Goal: Task Accomplishment & Management: Use online tool/utility

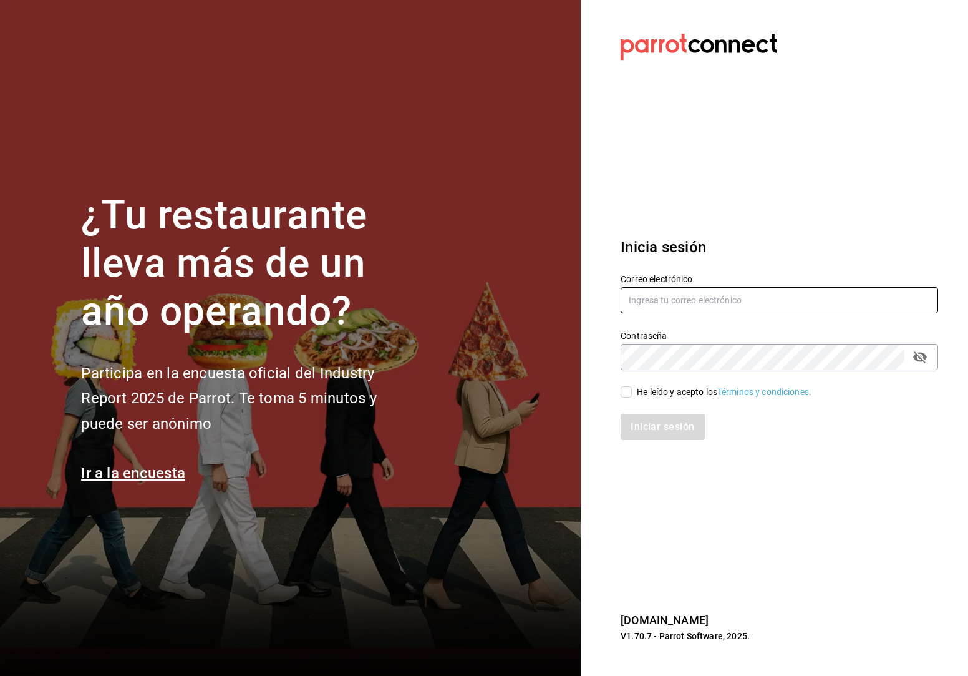
click at [697, 306] on input "text" at bounding box center [780, 300] width 318 height 26
type input "E"
click at [930, 142] on section "Datos incorrectos. Verifica que tu Correo o Contraseña estén bien escritos. Ini…" at bounding box center [774, 338] width 387 height 676
drag, startPoint x: 777, startPoint y: 306, endPoint x: 764, endPoint y: 310, distance: 13.8
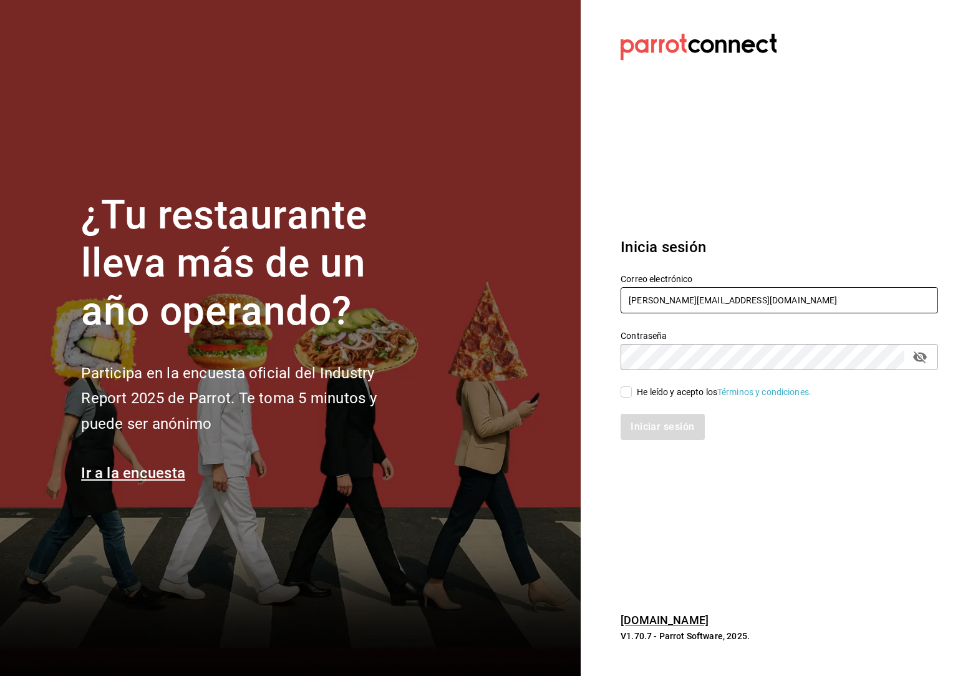
click at [764, 310] on input "[PERSON_NAME][EMAIL_ADDRESS][DOMAIN_NAME]" at bounding box center [780, 300] width 318 height 26
type input "[PERSON_NAME][EMAIL_ADDRESS][DOMAIN_NAME]"
click at [736, 203] on section "Datos incorrectos. Verifica que tu Correo o Contraseña estén bien escritos. Ini…" at bounding box center [774, 338] width 387 height 676
click at [625, 396] on input "He leído y acepto los Términos y condiciones." at bounding box center [626, 391] width 11 height 11
checkbox input "true"
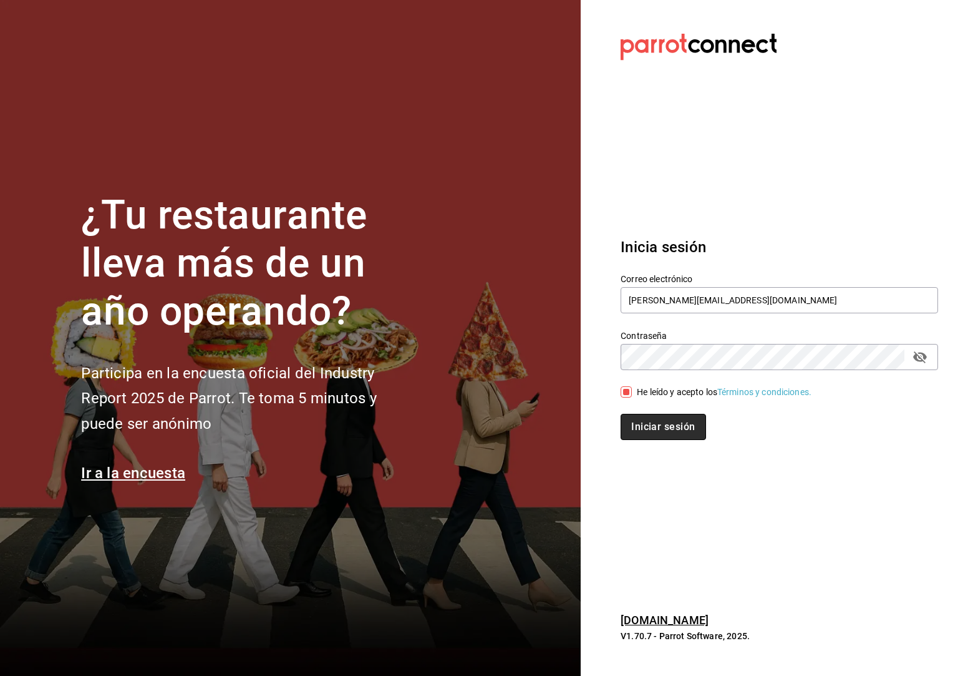
click at [651, 417] on button "Iniciar sesión" at bounding box center [663, 427] width 85 height 26
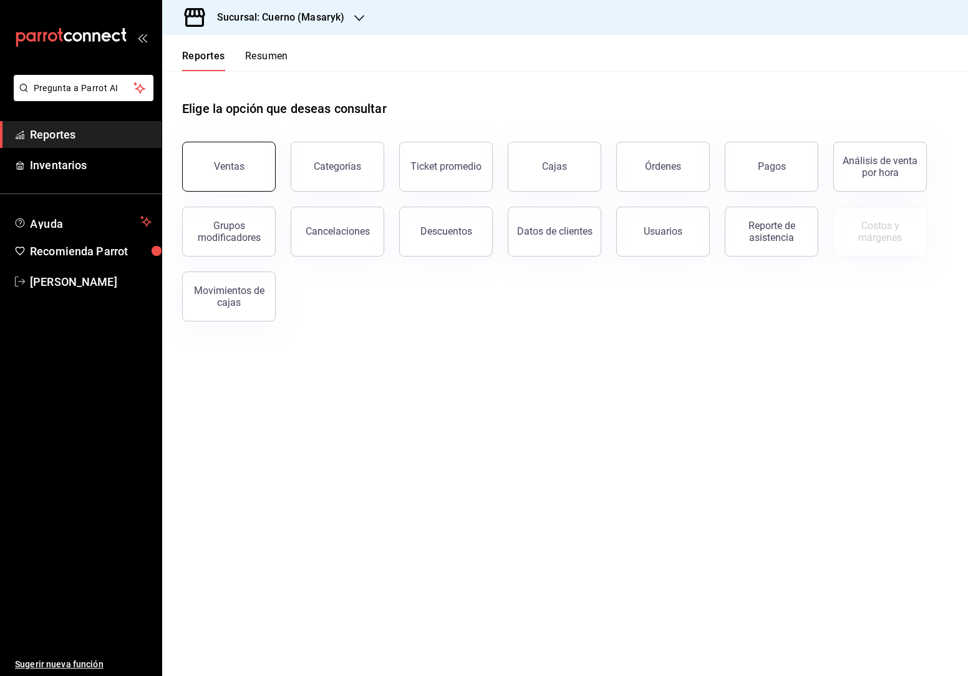
click at [221, 158] on button "Ventas" at bounding box center [229, 167] width 94 height 50
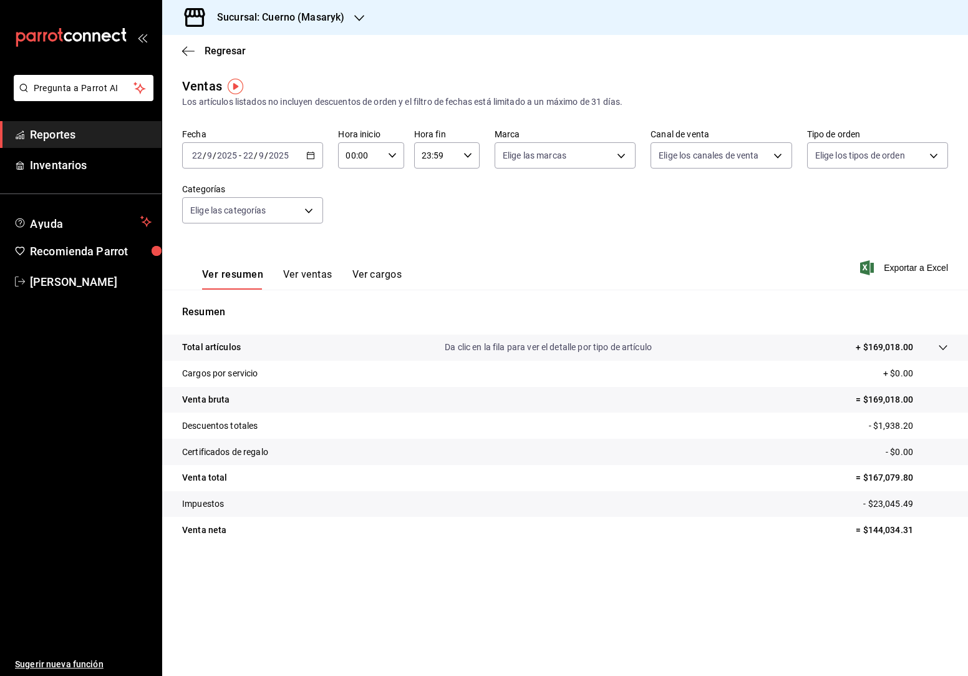
click at [313, 155] on \(Stroke\) "button" at bounding box center [311, 154] width 7 height 1
click at [240, 309] on span "Rango de fechas" at bounding box center [241, 305] width 97 height 13
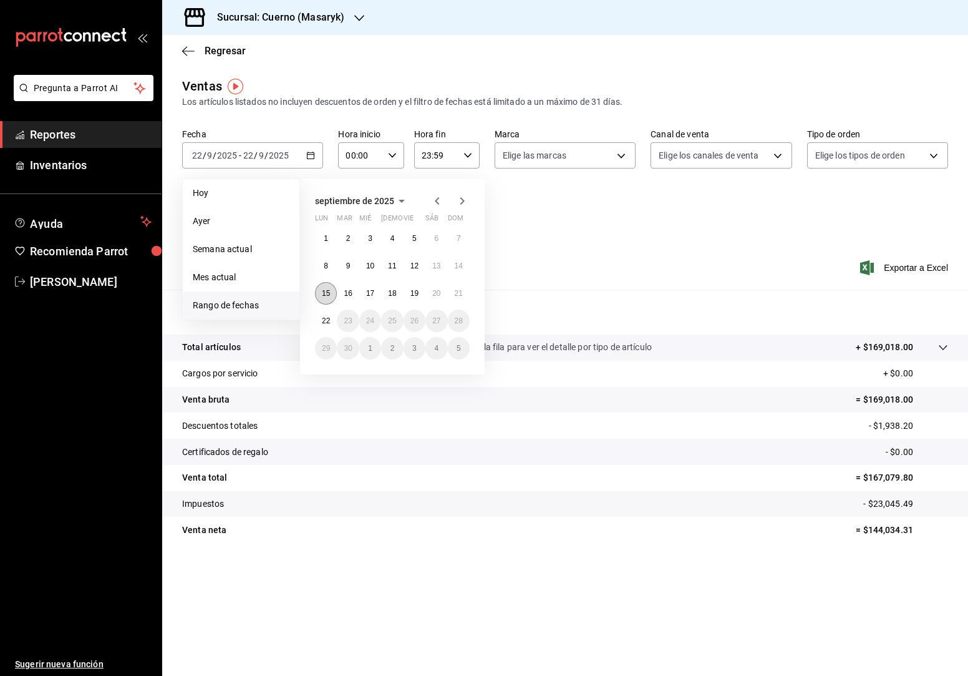
click at [326, 296] on abbr "15" at bounding box center [326, 293] width 8 height 9
click at [346, 293] on abbr "16" at bounding box center [348, 293] width 8 height 9
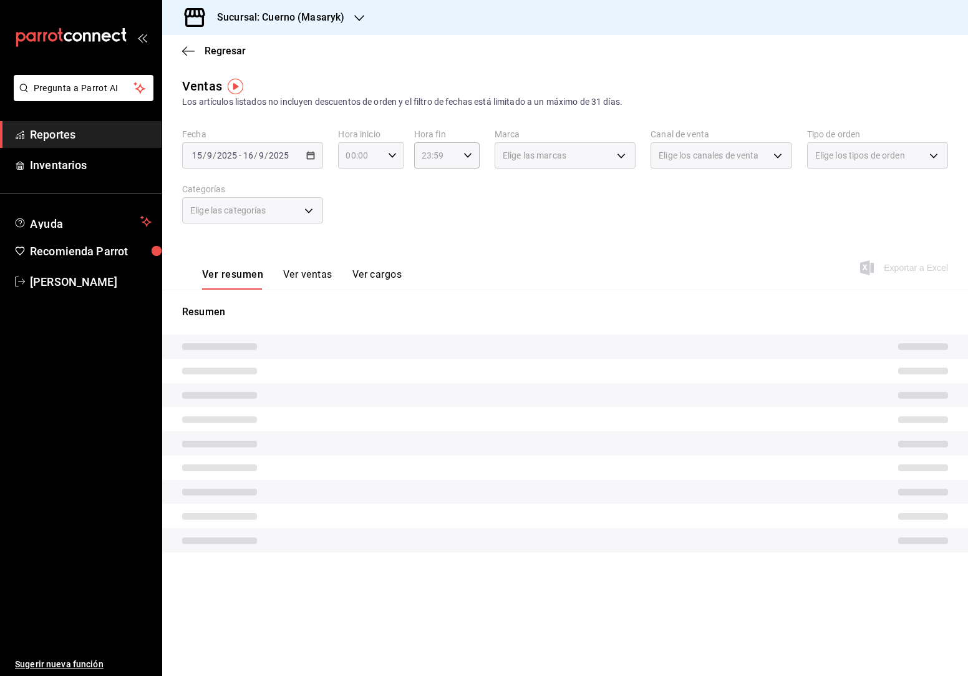
click at [394, 149] on div "00:00 Hora inicio" at bounding box center [371, 155] width 66 height 26
click at [354, 258] on span "05" at bounding box center [354, 259] width 13 height 10
type input "05:00"
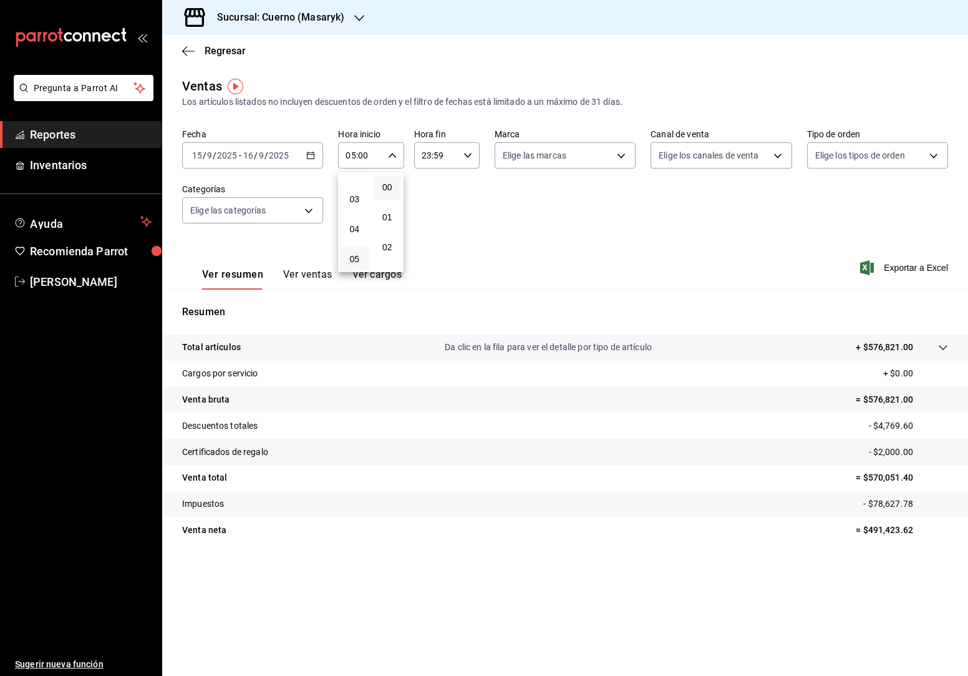
click at [470, 155] on div at bounding box center [484, 338] width 968 height 676
click at [470, 157] on icon "button" at bounding box center [468, 155] width 9 height 9
click at [429, 210] on button "05" at bounding box center [431, 205] width 28 height 25
click at [467, 182] on span "00" at bounding box center [463, 187] width 13 height 10
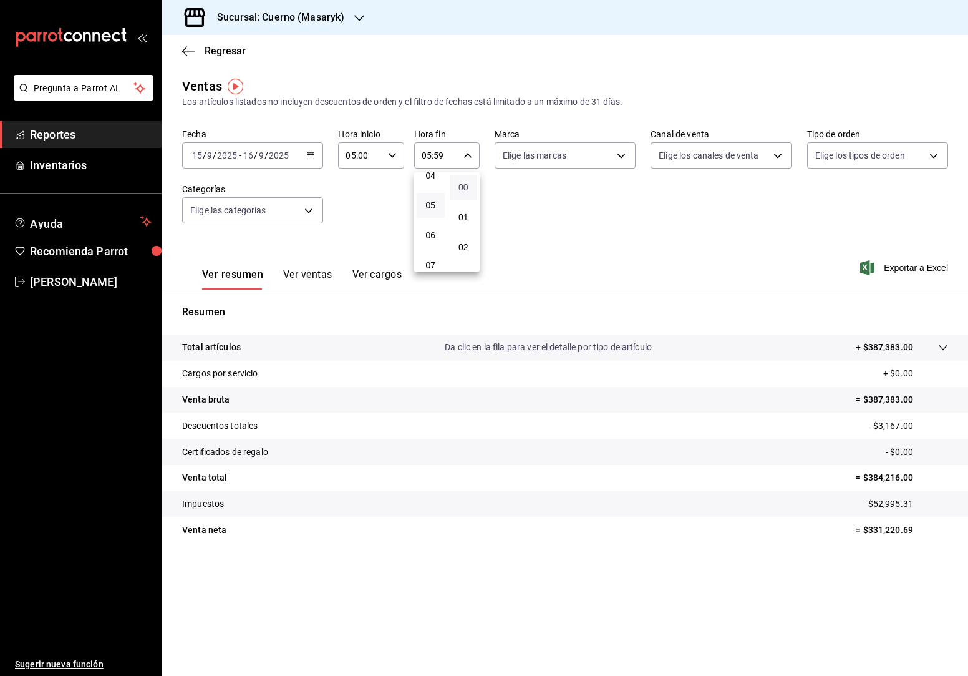
type input "05:00"
click at [356, 17] on div at bounding box center [484, 338] width 968 height 676
click at [356, 17] on icon "button" at bounding box center [359, 18] width 10 height 10
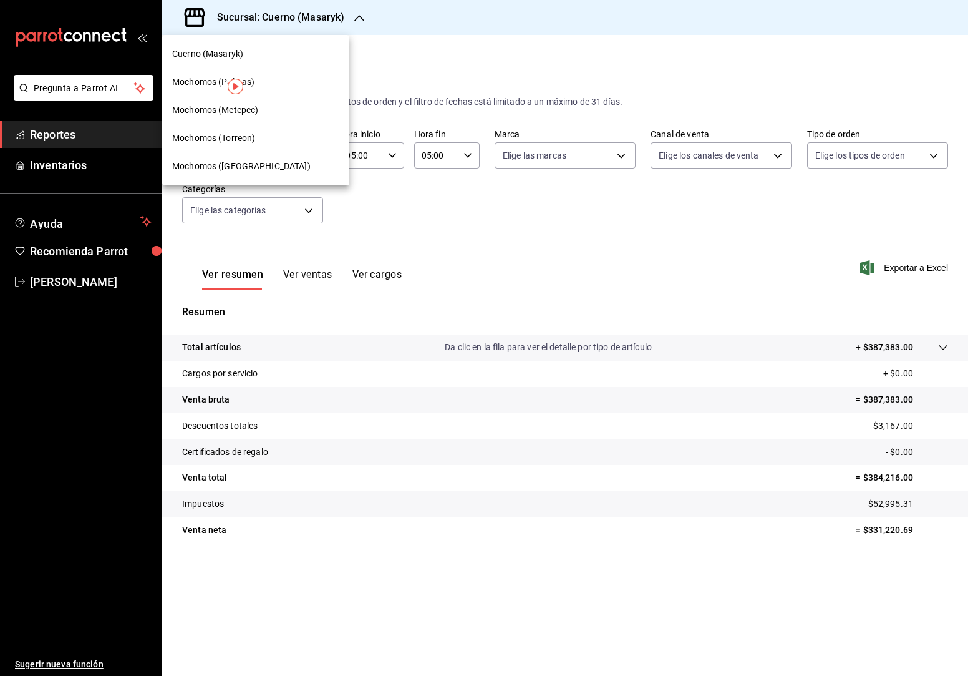
click at [266, 87] on div "Mochomos (Palmas)" at bounding box center [255, 81] width 167 height 13
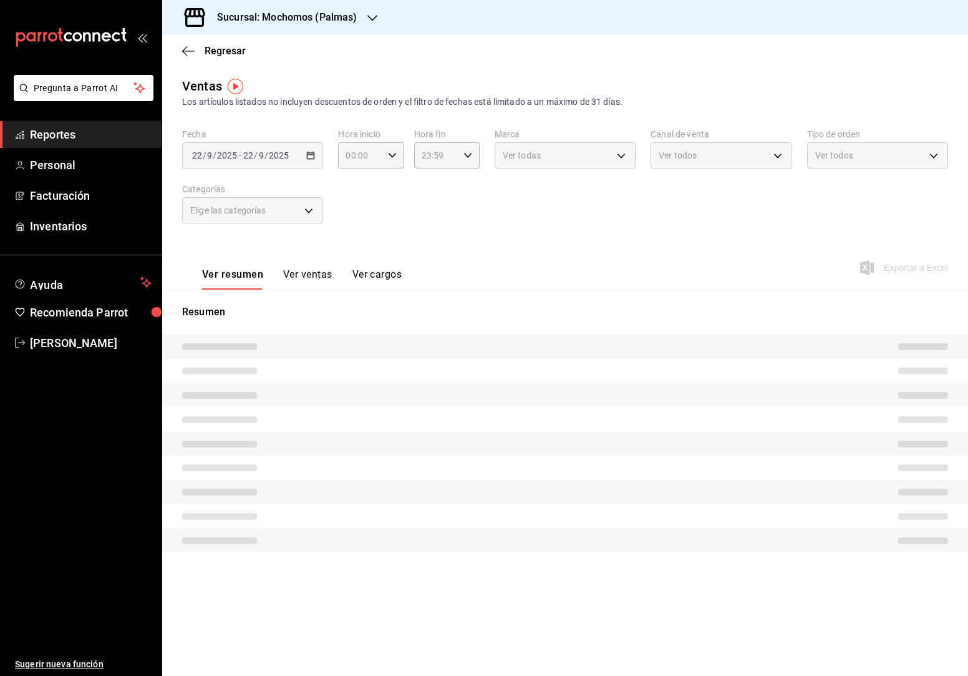
type input "05:00"
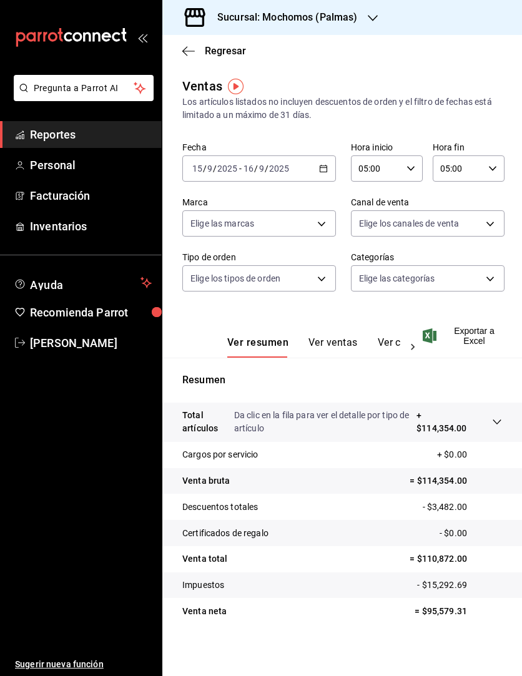
click at [319, 167] on icon "button" at bounding box center [323, 168] width 9 height 9
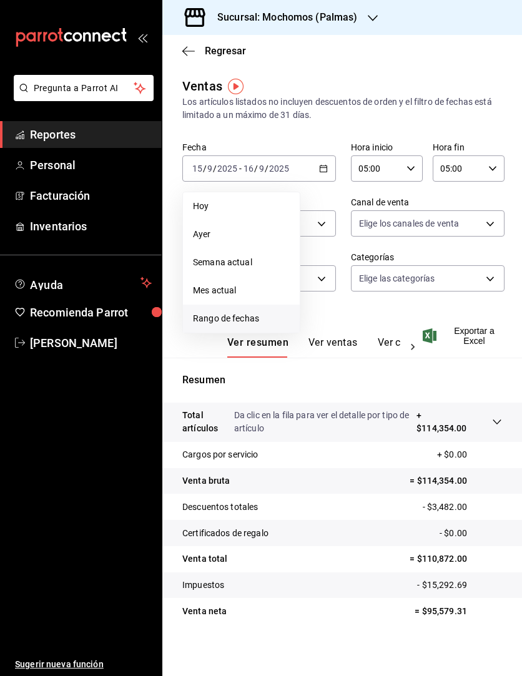
click at [243, 318] on span "Rango de fechas" at bounding box center [241, 318] width 97 height 13
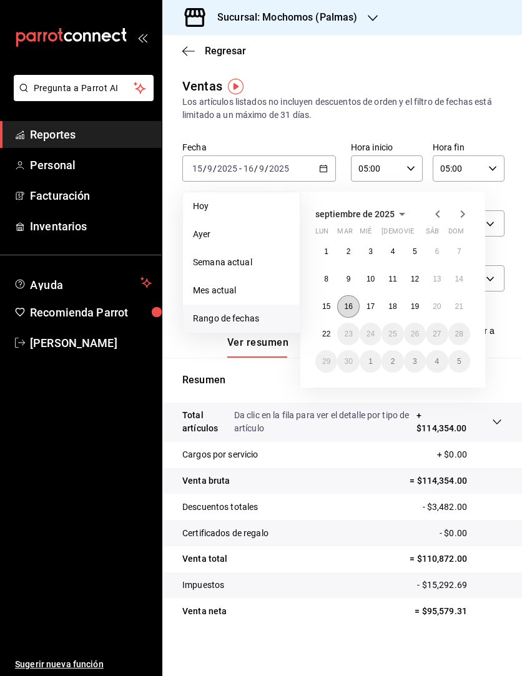
click at [349, 315] on button "16" at bounding box center [348, 306] width 22 height 22
click at [365, 309] on button "17" at bounding box center [370, 306] width 22 height 22
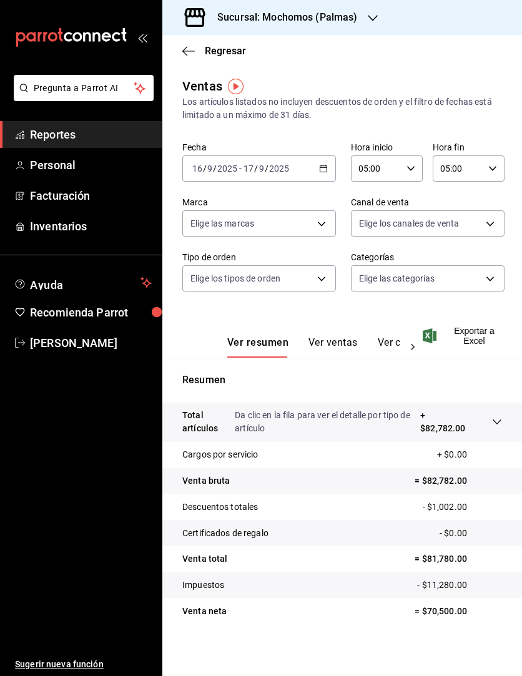
click at [319, 172] on \(Stroke\) "button" at bounding box center [322, 168] width 7 height 7
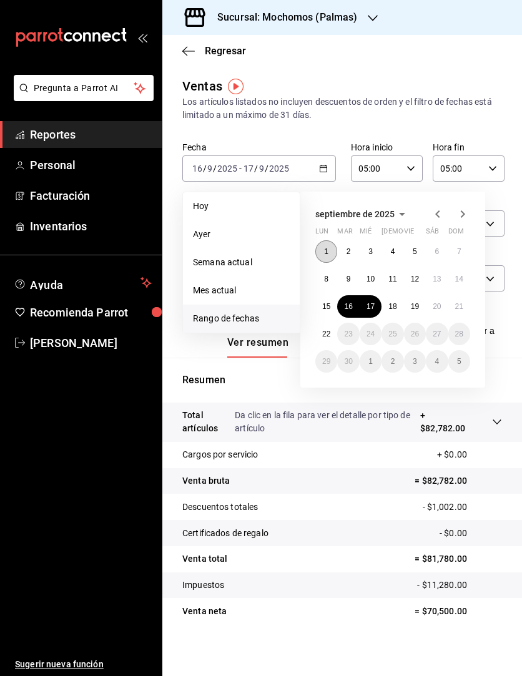
click at [329, 248] on button "1" at bounding box center [326, 251] width 22 height 22
click at [356, 251] on button "2" at bounding box center [348, 251] width 22 height 22
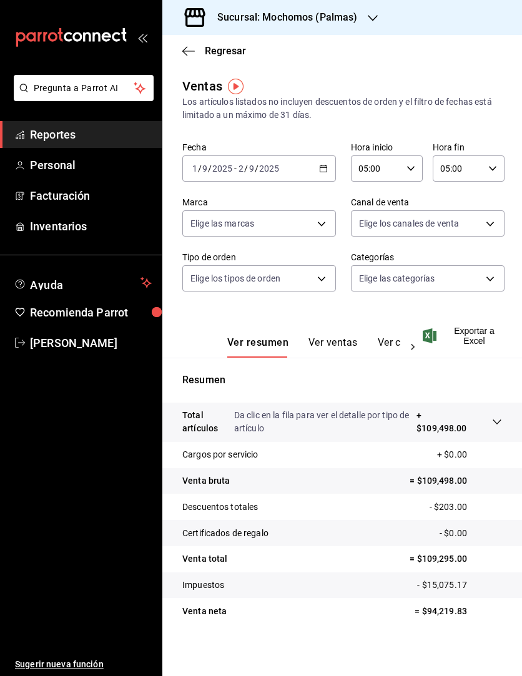
click at [320, 172] on \(Stroke\) "button" at bounding box center [322, 168] width 7 height 7
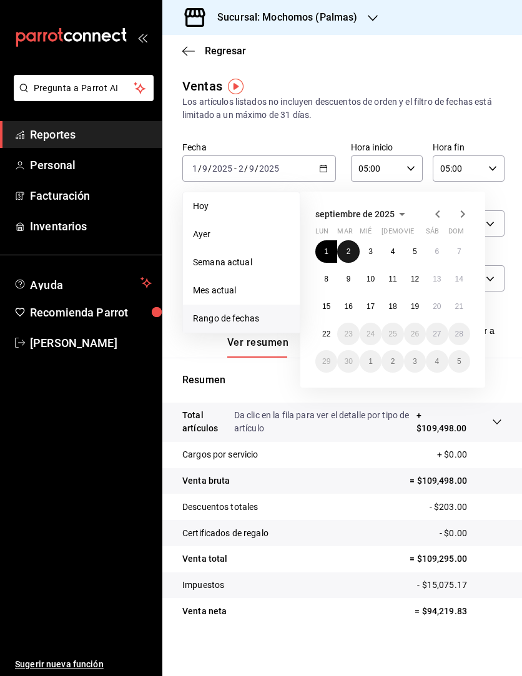
click at [350, 254] on abbr "2" at bounding box center [348, 251] width 4 height 9
click at [362, 253] on button "3" at bounding box center [370, 251] width 22 height 22
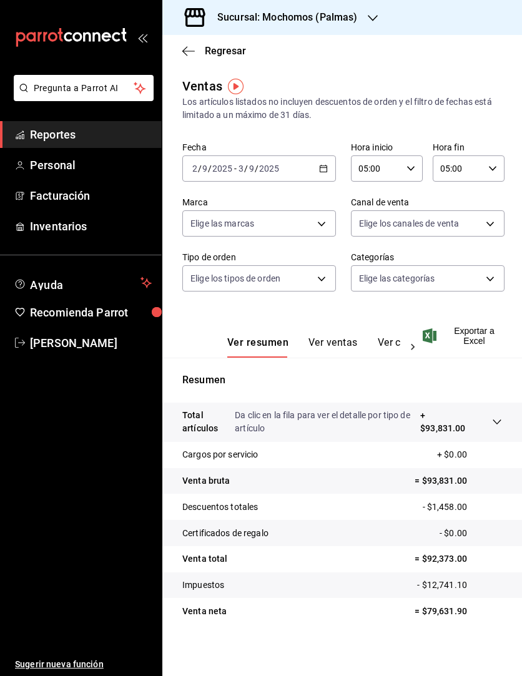
click at [321, 168] on icon "button" at bounding box center [323, 168] width 9 height 9
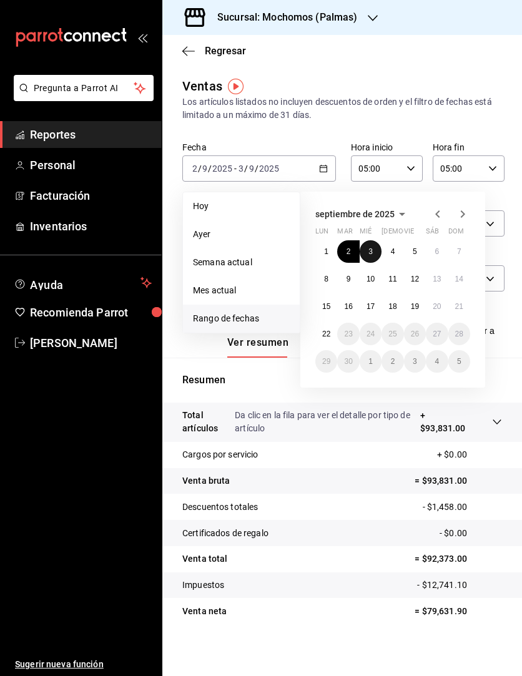
click at [368, 250] on abbr "3" at bounding box center [370, 251] width 4 height 9
click at [385, 249] on button "4" at bounding box center [392, 251] width 22 height 22
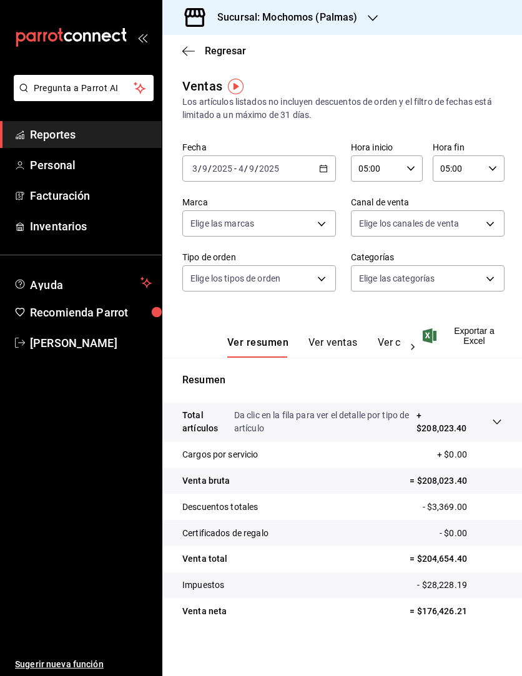
click at [325, 162] on div "2025-09-03 3 / 9 / 2025 - 2025-09-04 4 / 9 / 2025" at bounding box center [258, 168] width 153 height 26
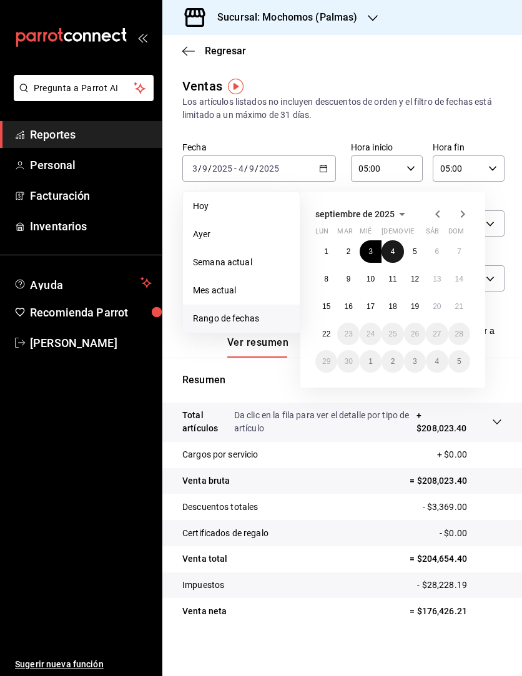
click at [392, 242] on button "4" at bounding box center [392, 251] width 22 height 22
click at [409, 249] on button "5" at bounding box center [415, 251] width 22 height 22
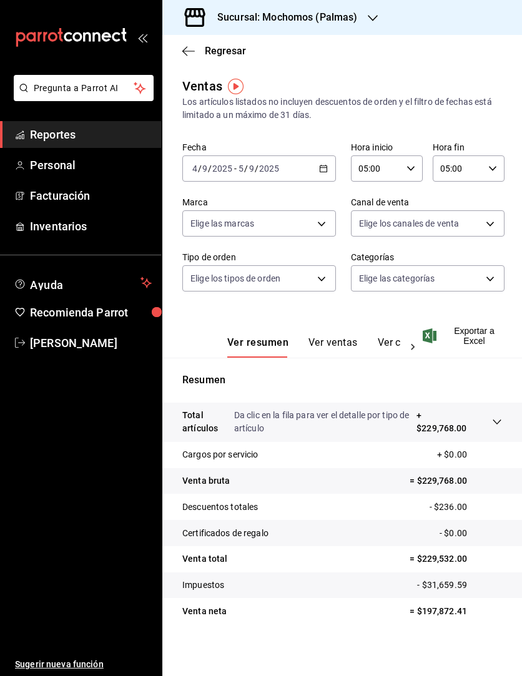
click at [319, 165] on icon "button" at bounding box center [323, 168] width 9 height 9
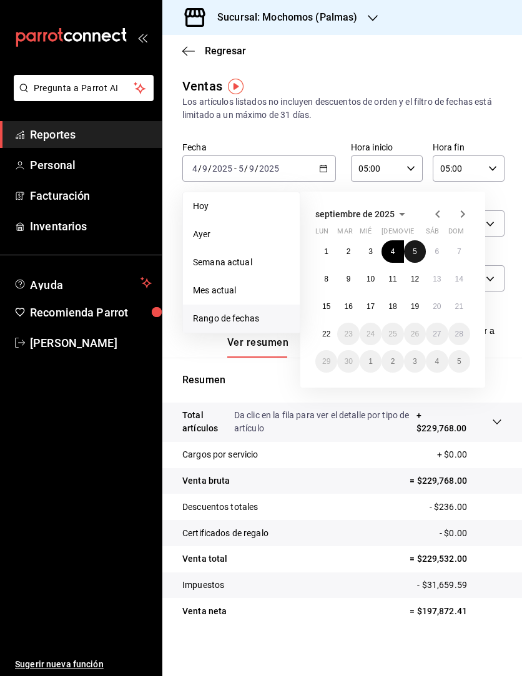
click at [416, 254] on abbr "5" at bounding box center [414, 251] width 4 height 9
click at [440, 254] on button "6" at bounding box center [436, 251] width 22 height 22
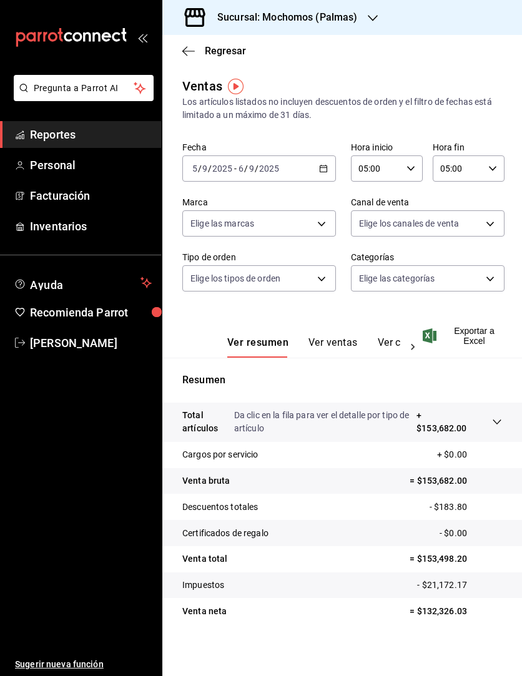
click at [318, 163] on div "2025-09-05 5 / 9 / 2025 - 2025-09-06 6 / 9 / 2025" at bounding box center [258, 168] width 153 height 26
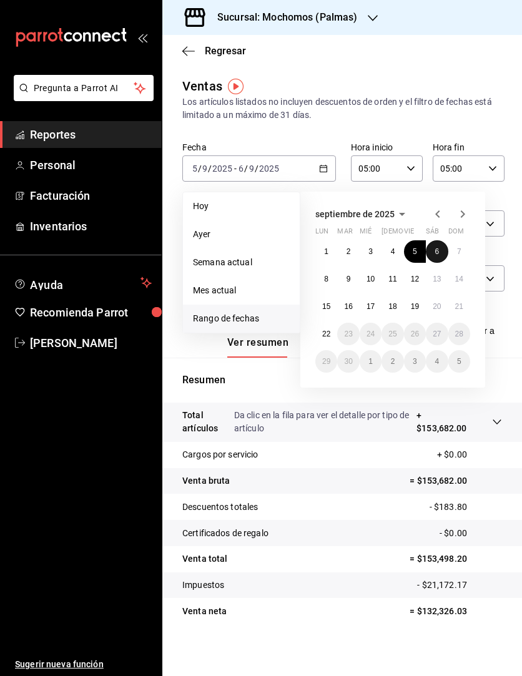
click at [437, 250] on abbr "6" at bounding box center [436, 251] width 4 height 9
click at [459, 250] on abbr "7" at bounding box center [459, 251] width 4 height 9
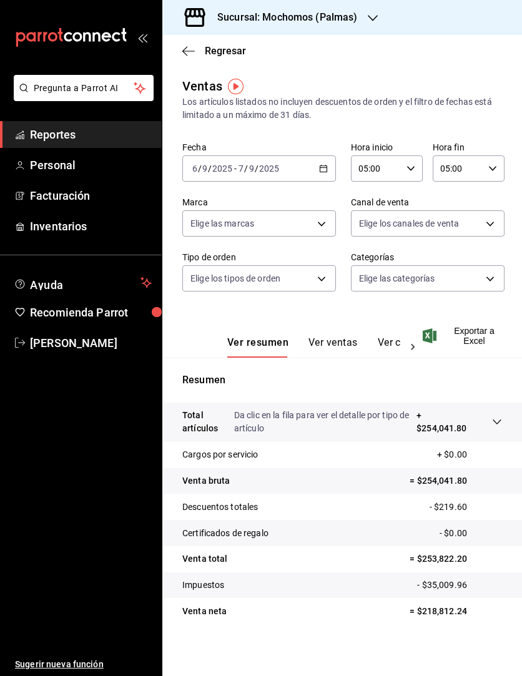
click at [324, 173] on div "2025-09-06 6 / 9 / 2025 - 2025-09-07 7 / 9 / 2025" at bounding box center [258, 168] width 153 height 26
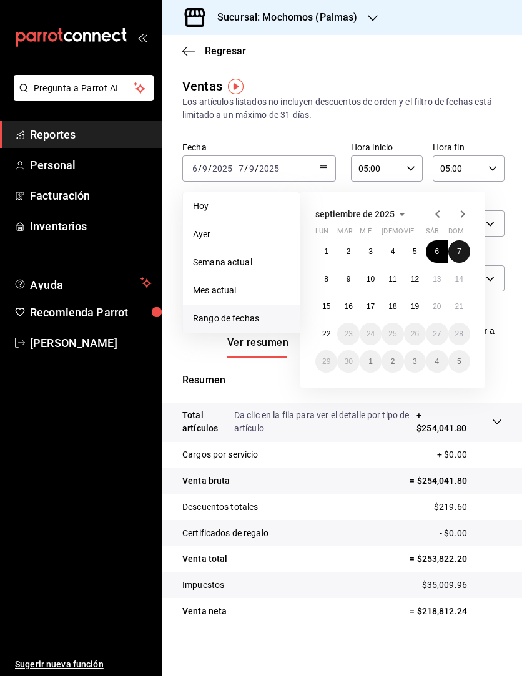
click at [464, 255] on button "7" at bounding box center [459, 251] width 22 height 22
click at [322, 287] on button "8" at bounding box center [326, 279] width 22 height 22
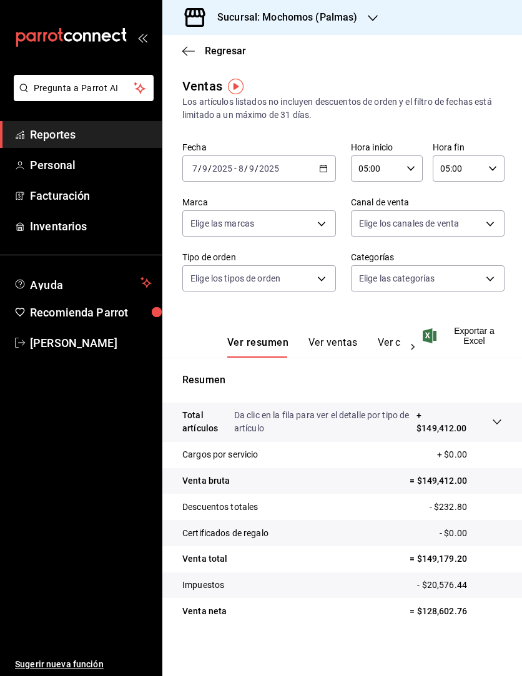
click at [319, 169] on icon "button" at bounding box center [323, 168] width 9 height 9
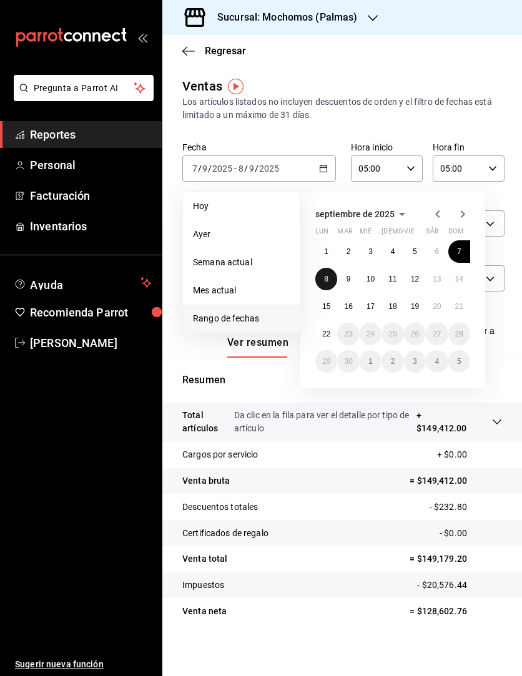
click at [321, 279] on button "8" at bounding box center [326, 279] width 22 height 22
click at [349, 278] on abbr "9" at bounding box center [348, 279] width 4 height 9
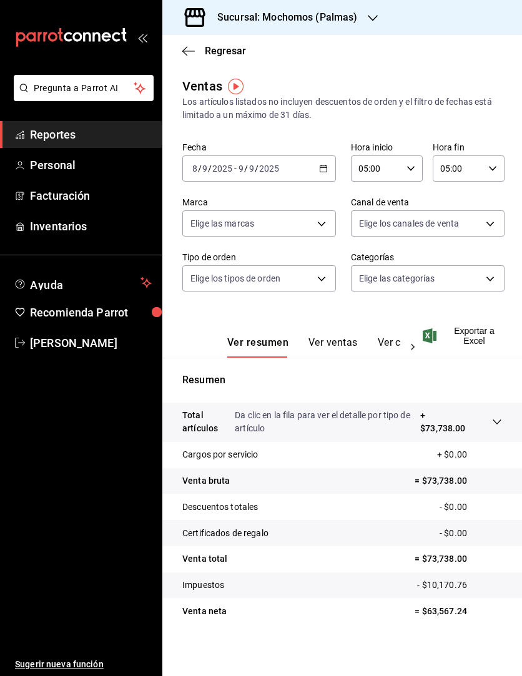
click at [319, 169] on \(Stroke\) "button" at bounding box center [322, 168] width 7 height 7
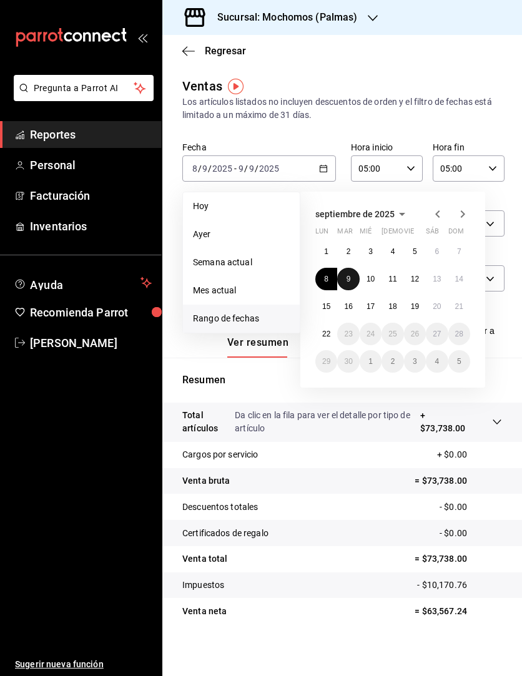
click at [343, 275] on button "9" at bounding box center [348, 279] width 22 height 22
click at [367, 277] on abbr "10" at bounding box center [370, 279] width 8 height 9
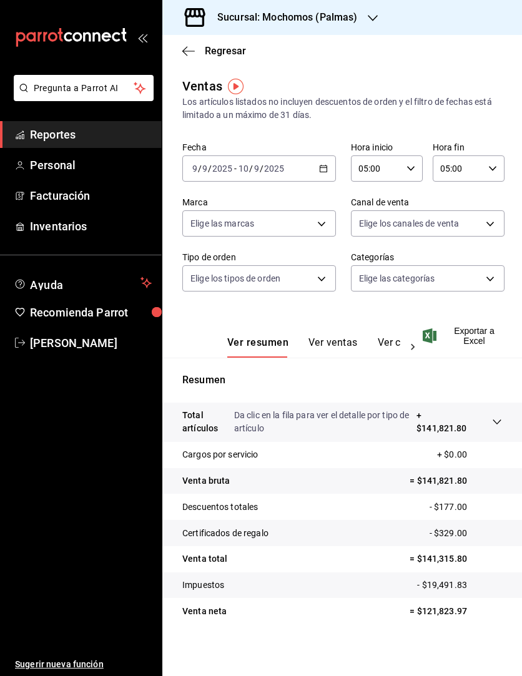
click at [323, 166] on icon "button" at bounding box center [323, 168] width 9 height 9
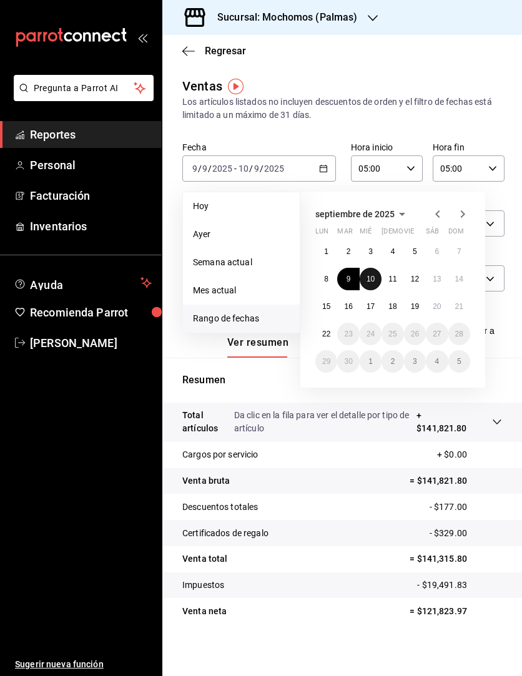
click at [374, 281] on abbr "10" at bounding box center [370, 279] width 8 height 9
click at [389, 279] on abbr "11" at bounding box center [392, 279] width 8 height 9
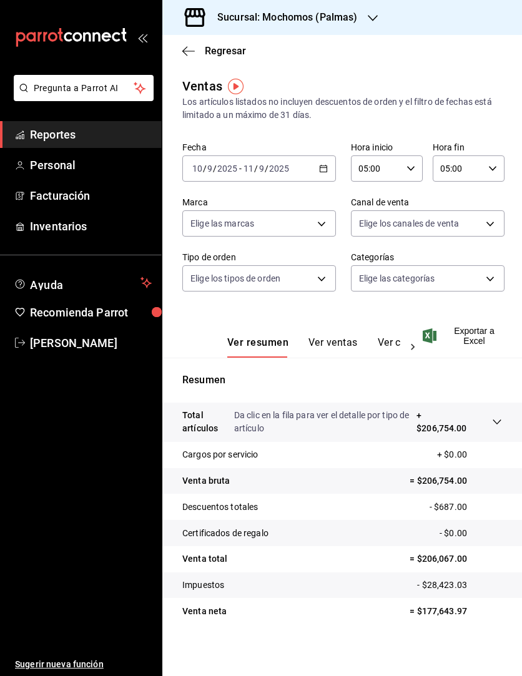
click at [319, 168] on \(Stroke\) "button" at bounding box center [322, 167] width 7 height 1
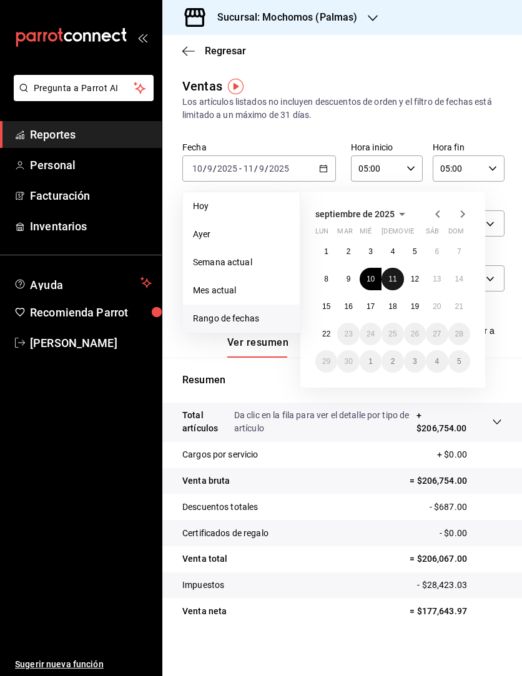
click at [392, 275] on abbr "11" at bounding box center [392, 279] width 8 height 9
click at [411, 276] on abbr "12" at bounding box center [415, 279] width 8 height 9
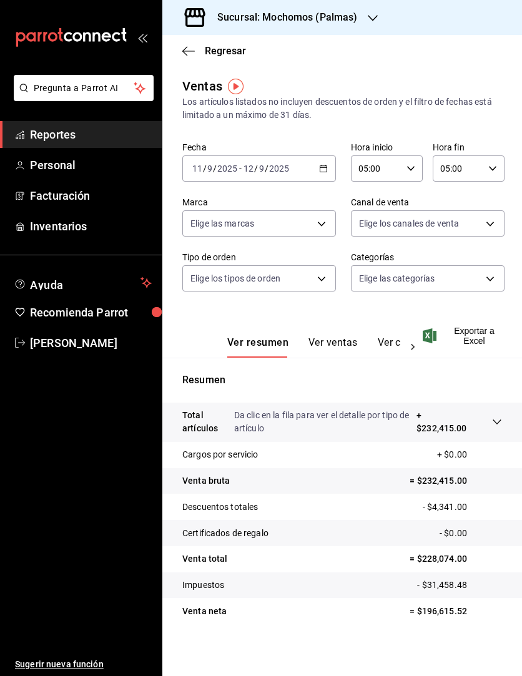
click at [319, 172] on \(Stroke\) "button" at bounding box center [322, 168] width 7 height 7
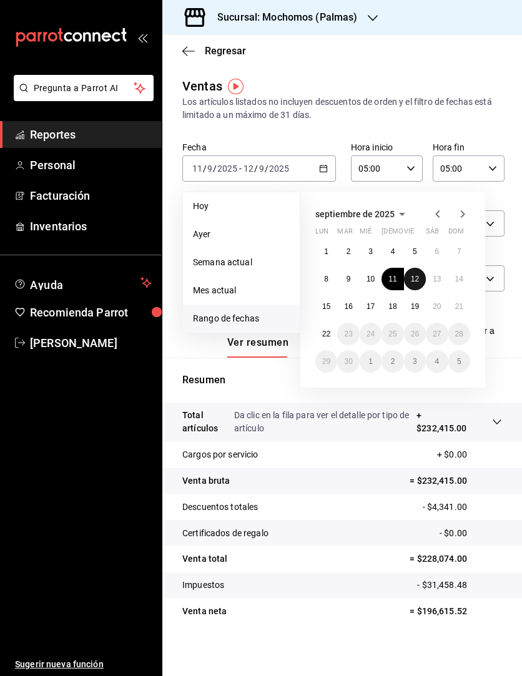
click at [412, 278] on abbr "12" at bounding box center [415, 279] width 8 height 9
click at [435, 275] on abbr "13" at bounding box center [436, 279] width 8 height 9
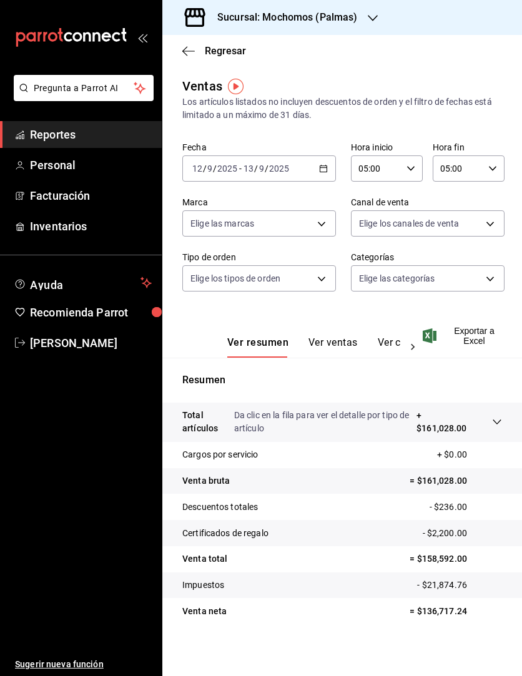
click at [319, 164] on icon "button" at bounding box center [323, 168] width 9 height 9
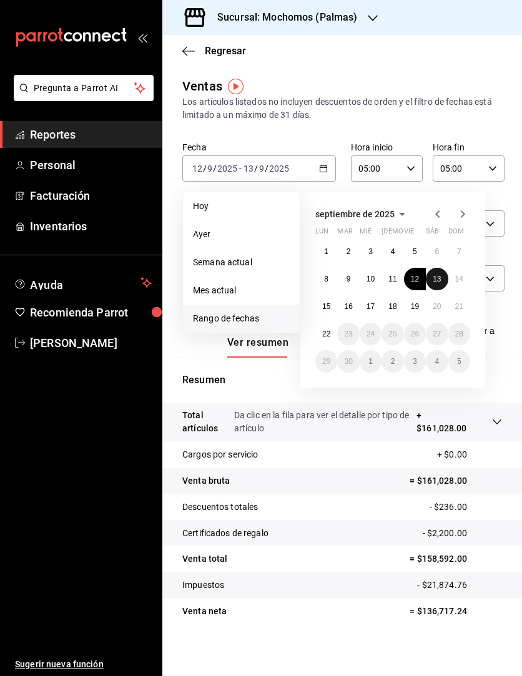
click at [435, 274] on button "13" at bounding box center [436, 279] width 22 height 22
click at [455, 277] on abbr "14" at bounding box center [459, 279] width 8 height 9
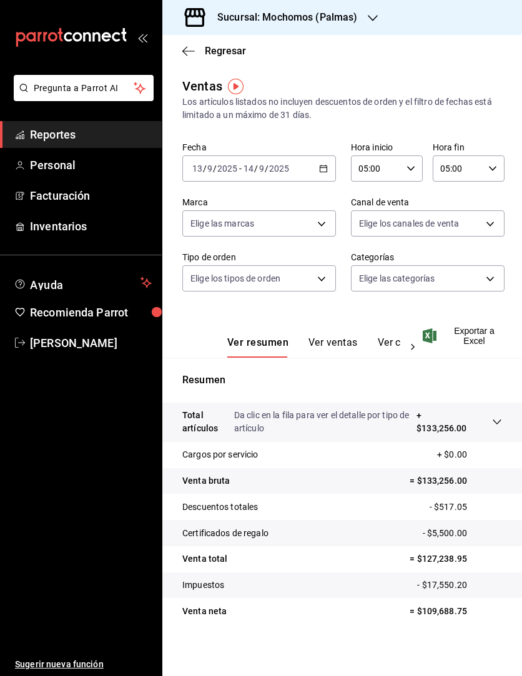
click at [324, 163] on div "2025-09-13 13 / 9 / 2025 - 2025-09-14 14 / 9 / 2025" at bounding box center [258, 168] width 153 height 26
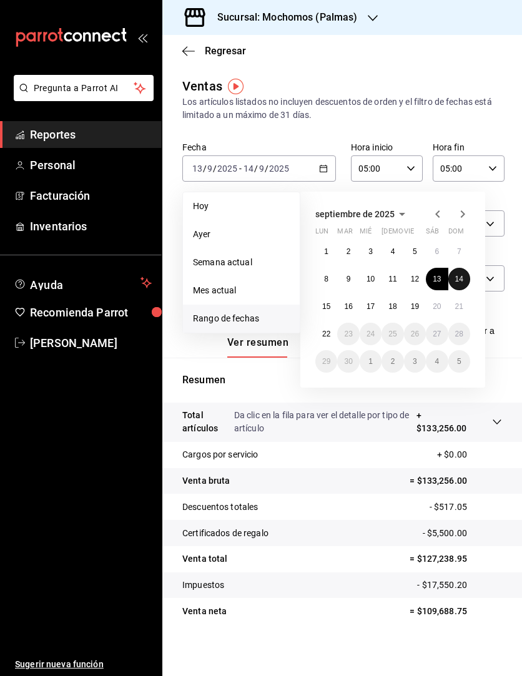
click at [457, 276] on abbr "14" at bounding box center [459, 279] width 8 height 9
click at [326, 306] on abbr "15" at bounding box center [326, 306] width 8 height 9
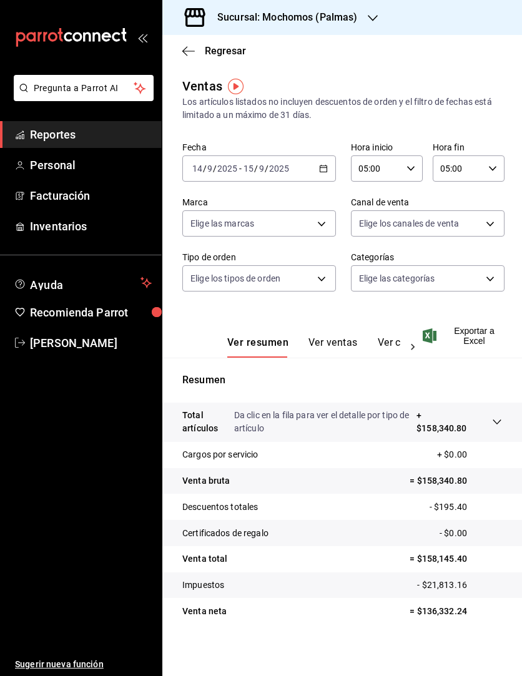
click at [326, 160] on div "2025-09-14 14 / 9 / 2025 - 2025-09-15 15 / 9 / 2025" at bounding box center [258, 168] width 153 height 26
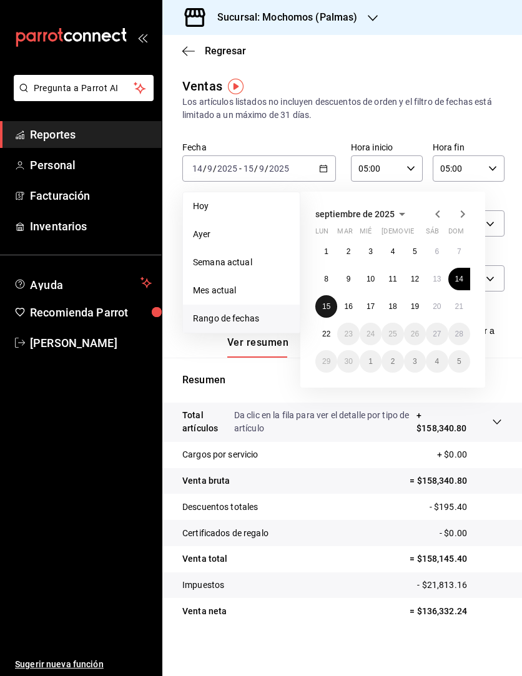
click at [335, 303] on button "15" at bounding box center [326, 306] width 22 height 22
click at [342, 303] on button "16" at bounding box center [348, 306] width 22 height 22
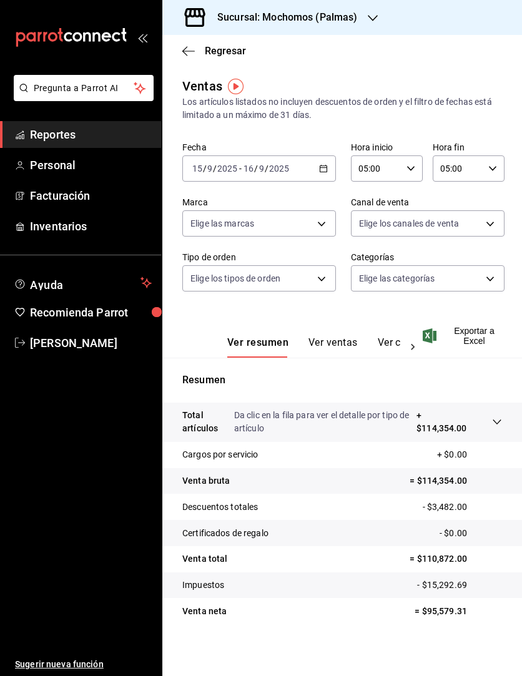
click at [324, 171] on div "2025-09-15 15 / 9 / 2025 - 2025-09-16 16 / 9 / 2025" at bounding box center [258, 168] width 153 height 26
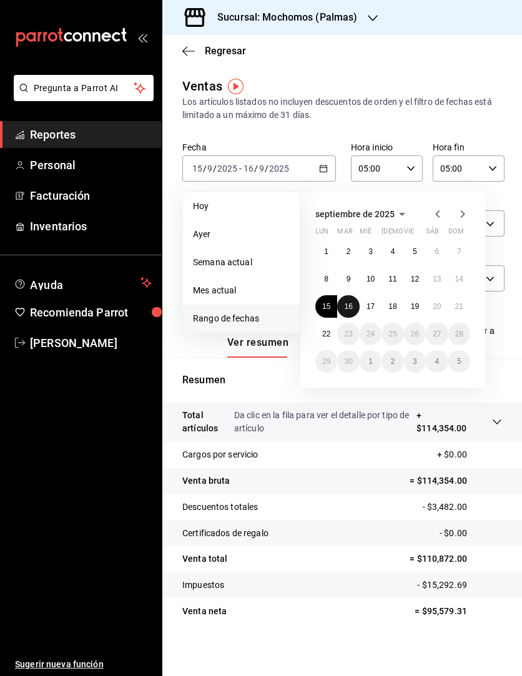
click at [350, 311] on button "16" at bounding box center [348, 306] width 22 height 22
click at [369, 313] on button "17" at bounding box center [370, 306] width 22 height 22
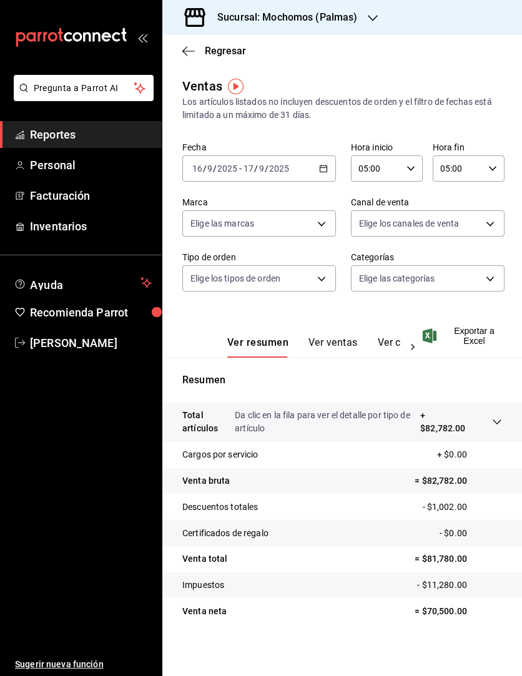
click at [326, 165] on div "2025-09-16 16 / 9 / 2025 - 2025-09-17 17 / 9 / 2025" at bounding box center [258, 168] width 153 height 26
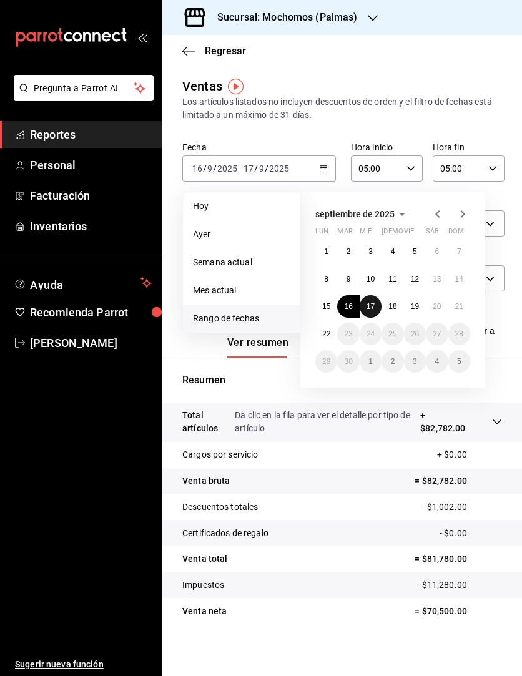
click at [367, 305] on abbr "17" at bounding box center [370, 306] width 8 height 9
click at [389, 307] on abbr "18" at bounding box center [392, 306] width 8 height 9
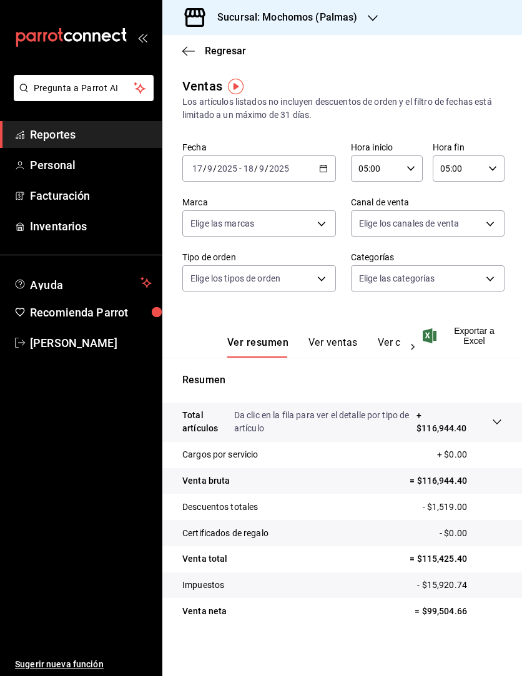
click at [319, 170] on icon "button" at bounding box center [323, 168] width 9 height 9
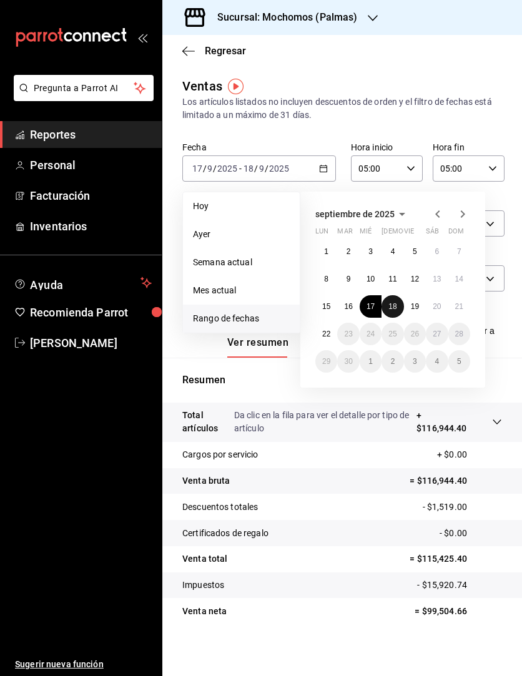
click at [394, 304] on abbr "18" at bounding box center [392, 306] width 8 height 9
click at [411, 308] on abbr "19" at bounding box center [415, 306] width 8 height 9
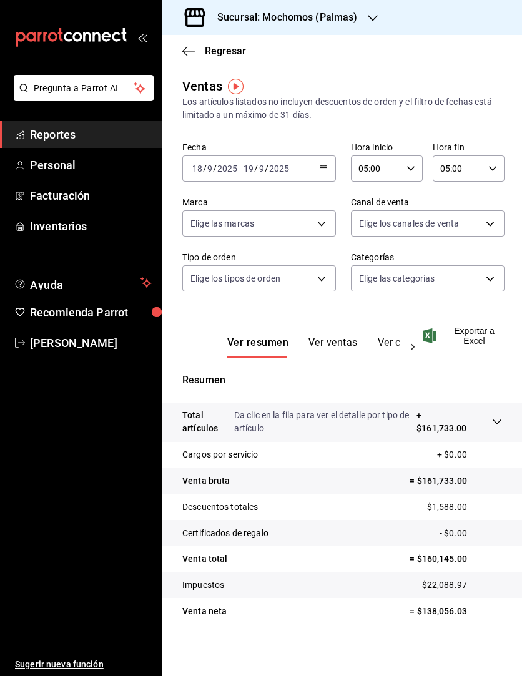
click at [328, 170] on div "2025-09-18 18 / 9 / 2025 - 2025-09-19 19 / 9 / 2025" at bounding box center [258, 168] width 153 height 26
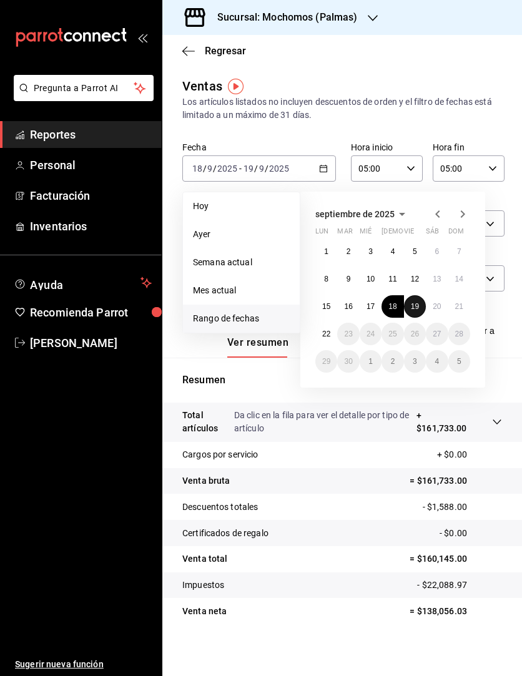
click at [412, 306] on abbr "19" at bounding box center [415, 306] width 8 height 9
click at [441, 304] on button "20" at bounding box center [436, 306] width 22 height 22
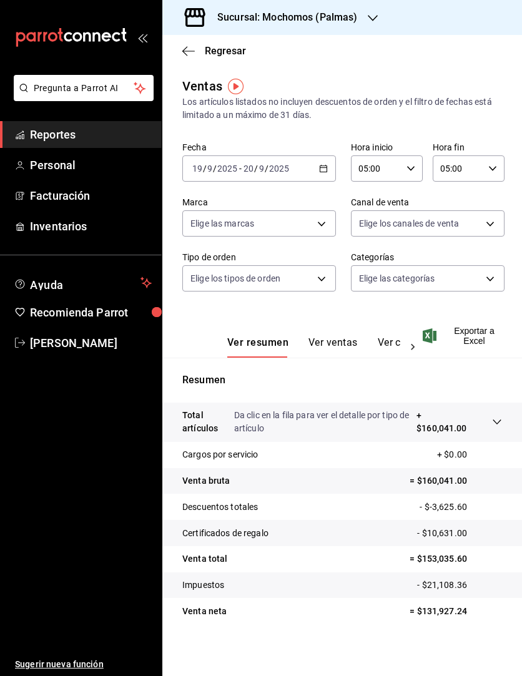
click at [319, 165] on icon "button" at bounding box center [323, 168] width 9 height 9
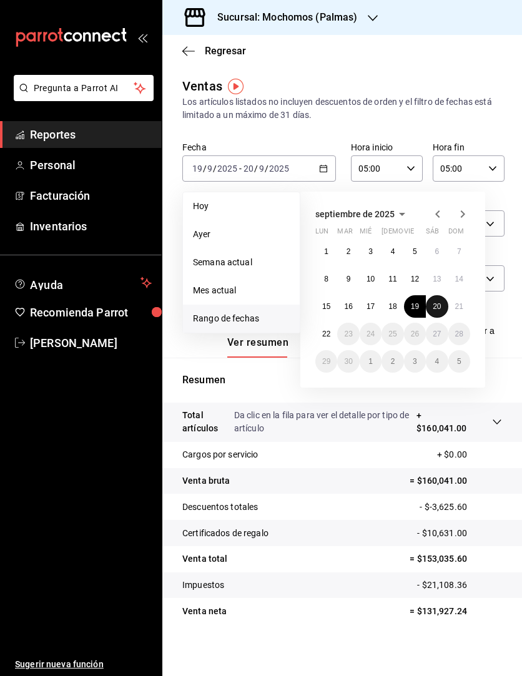
click at [434, 306] on abbr "20" at bounding box center [436, 306] width 8 height 9
click at [457, 301] on button "21" at bounding box center [459, 306] width 22 height 22
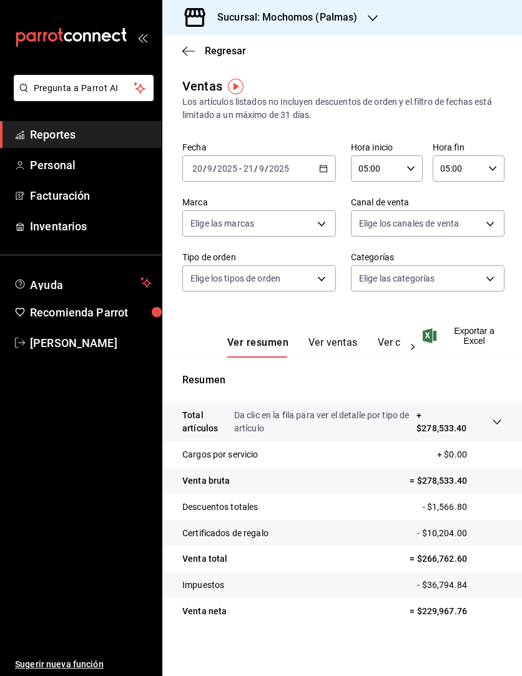
click at [316, 175] on div "2025-09-20 20 / 9 / 2025 - 2025-09-21 21 / 9 / 2025" at bounding box center [258, 168] width 153 height 26
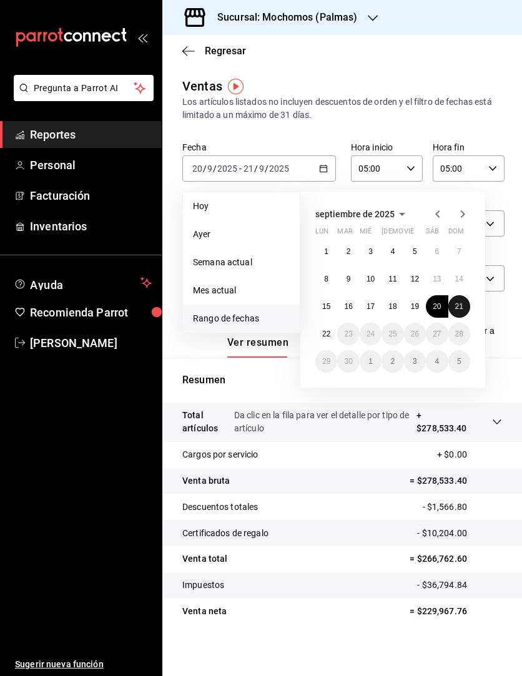
click at [451, 302] on button "21" at bounding box center [459, 306] width 22 height 22
click at [319, 334] on button "22" at bounding box center [326, 334] width 22 height 22
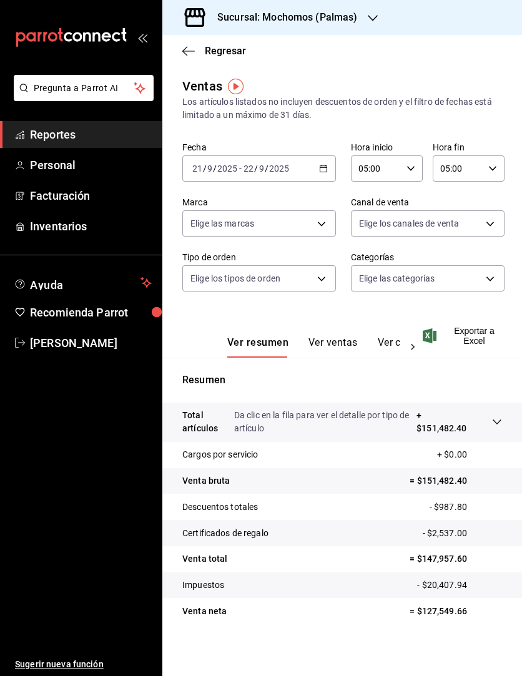
click at [328, 168] on div "2025-09-21 21 / 9 / 2025 - 2025-09-22 22 / 9 / 2025" at bounding box center [258, 168] width 153 height 26
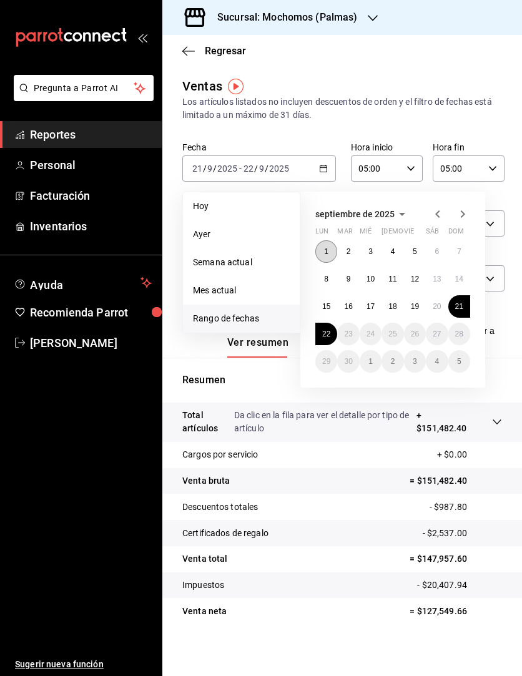
click at [319, 254] on button "1" at bounding box center [326, 251] width 22 height 22
click at [330, 335] on abbr "22" at bounding box center [326, 333] width 8 height 9
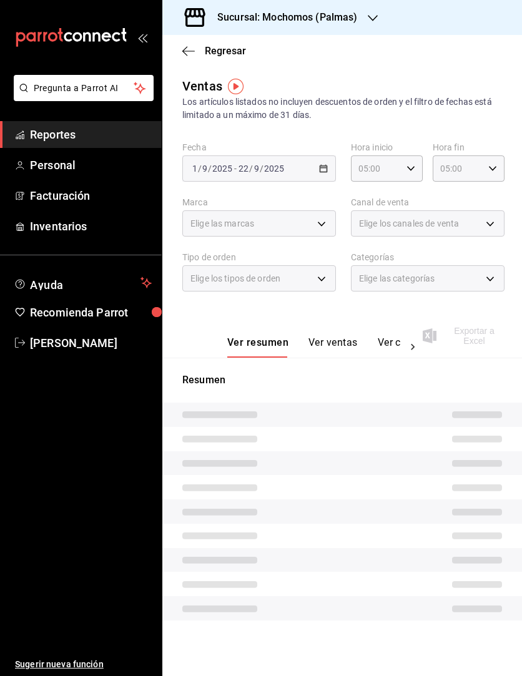
click at [105, 132] on span "Reportes" at bounding box center [91, 134] width 122 height 17
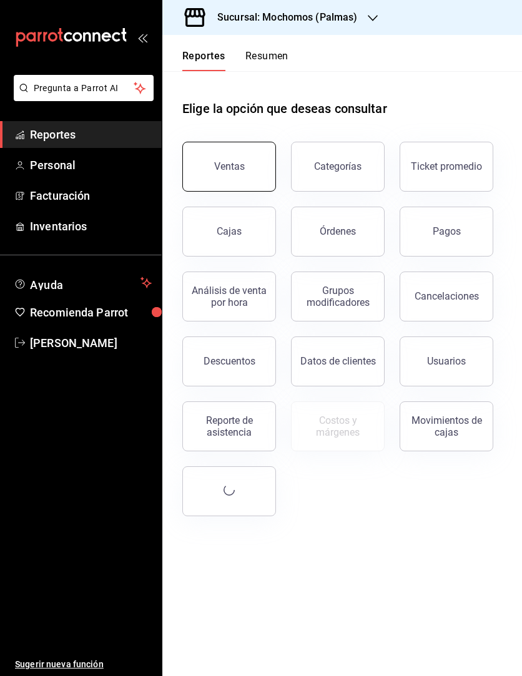
click at [256, 185] on button "Ventas" at bounding box center [229, 167] width 94 height 50
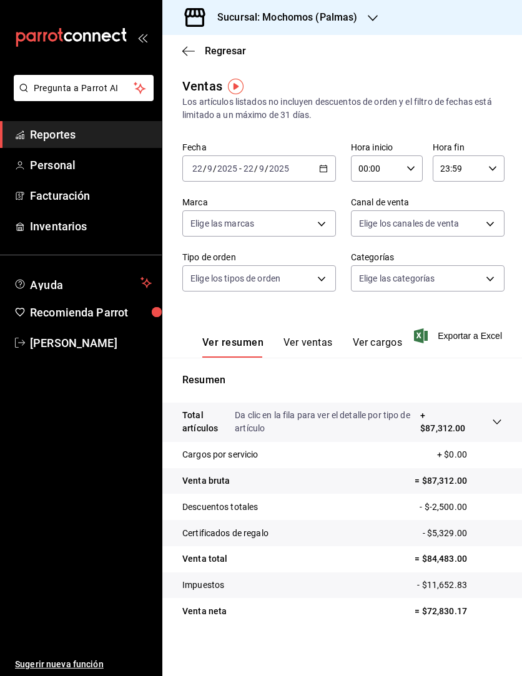
click at [321, 171] on icon "button" at bounding box center [323, 168] width 9 height 9
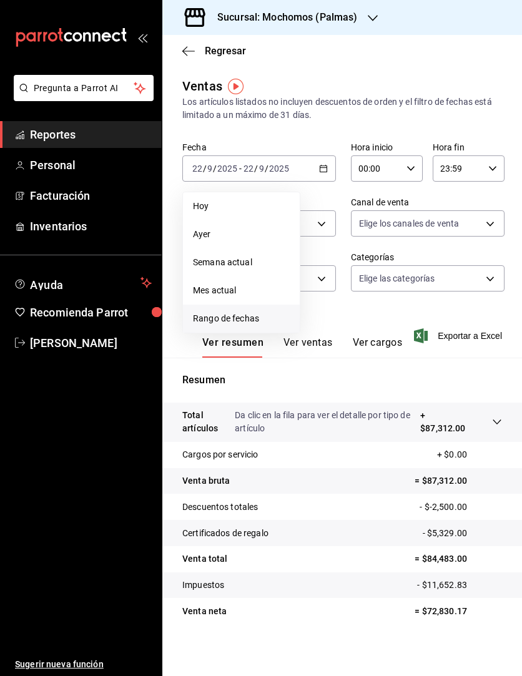
click at [244, 323] on span "Rango de fechas" at bounding box center [241, 318] width 97 height 13
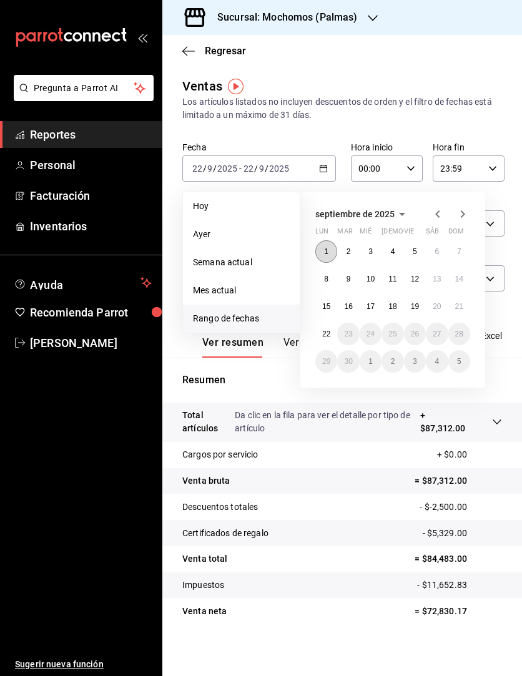
click at [326, 249] on abbr "1" at bounding box center [326, 251] width 4 height 9
click at [327, 334] on abbr "22" at bounding box center [326, 333] width 8 height 9
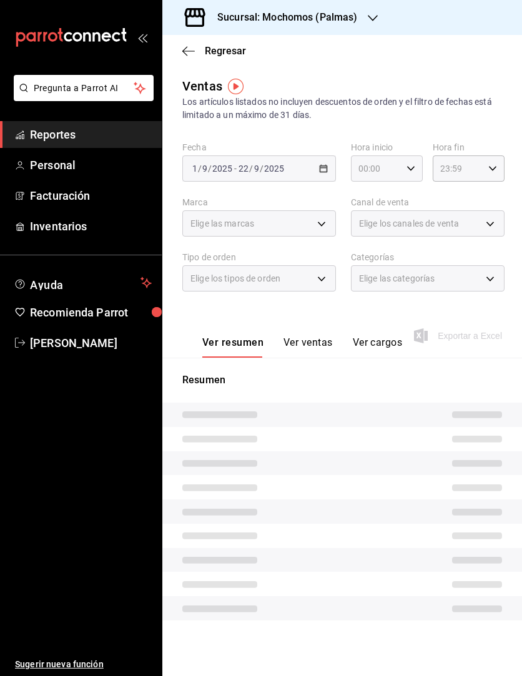
click at [411, 169] on \(Stroke\) "button" at bounding box center [410, 168] width 7 height 4
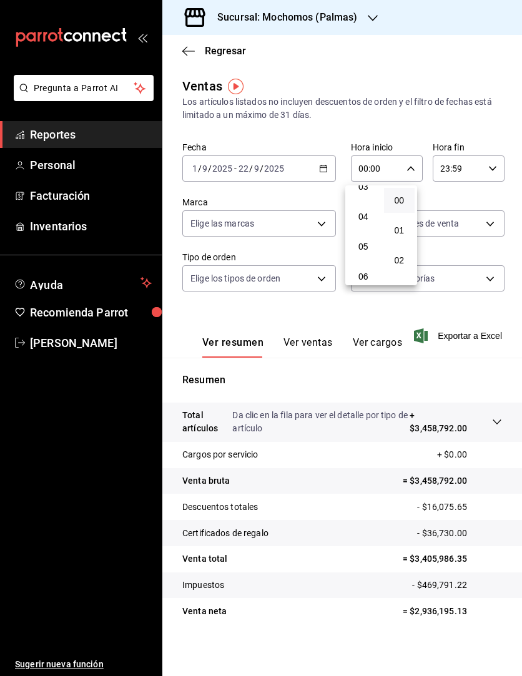
scroll to position [104, 0]
click at [364, 248] on span "05" at bounding box center [363, 246] width 16 height 10
type input "05:00"
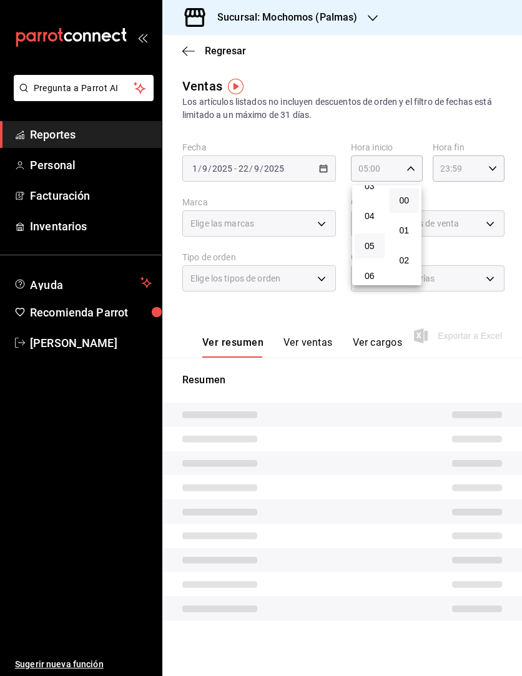
click at [495, 162] on div at bounding box center [261, 338] width 522 height 676
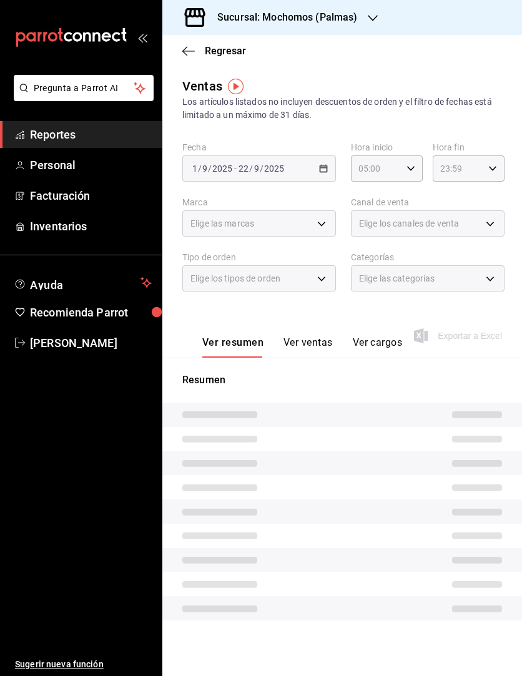
click at [495, 162] on div "23:59 Hora fin" at bounding box center [468, 168] width 72 height 26
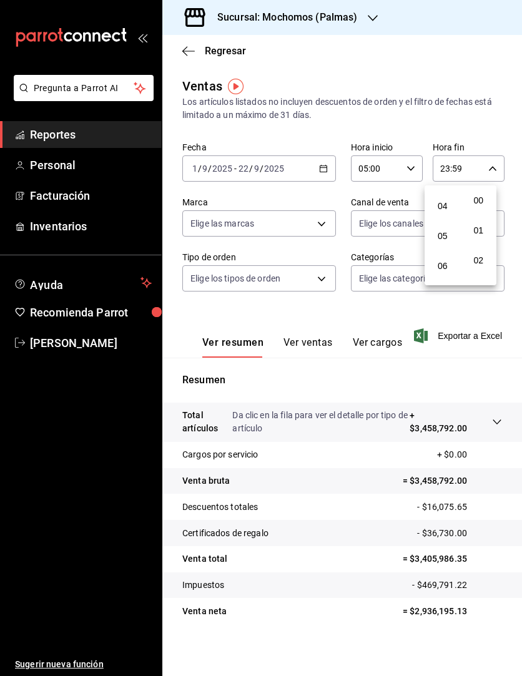
scroll to position [115, 0]
click at [447, 232] on span "05" at bounding box center [442, 235] width 16 height 10
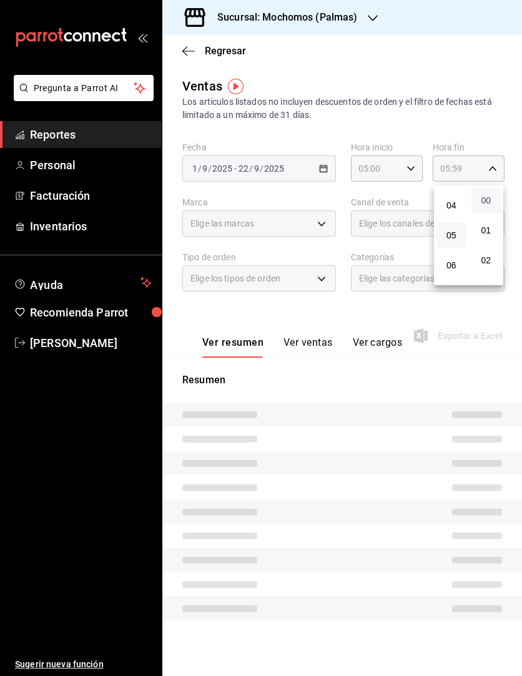
click at [479, 195] on span "00" at bounding box center [486, 200] width 15 height 10
type input "05:00"
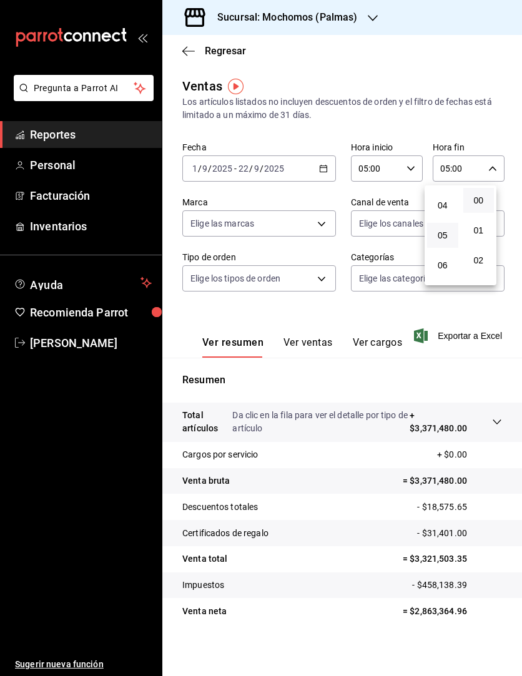
click at [346, 107] on div at bounding box center [261, 338] width 522 height 676
click at [457, 339] on span "Exportar a Excel" at bounding box center [458, 335] width 85 height 15
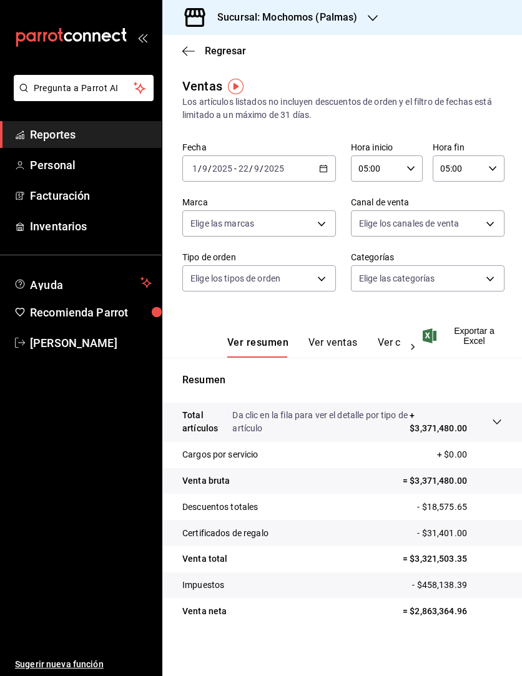
click at [310, 162] on div "2025-09-01 1 / 9 / 2025 - 2025-09-22 22 / 9 / 2025" at bounding box center [258, 168] width 153 height 26
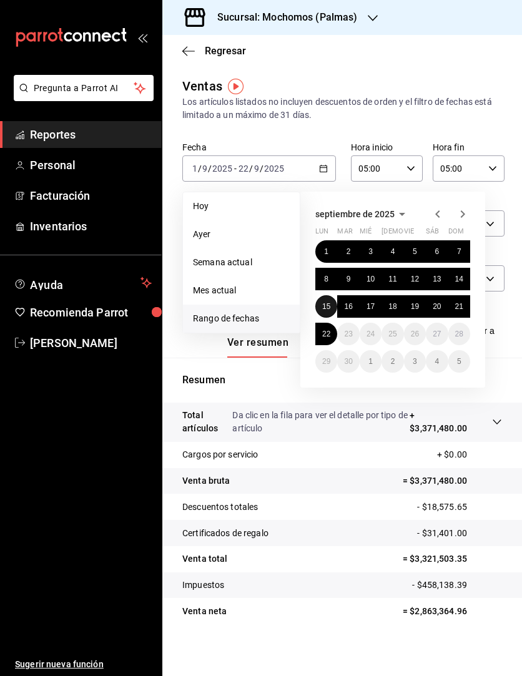
click at [329, 298] on button "15" at bounding box center [326, 306] width 22 height 22
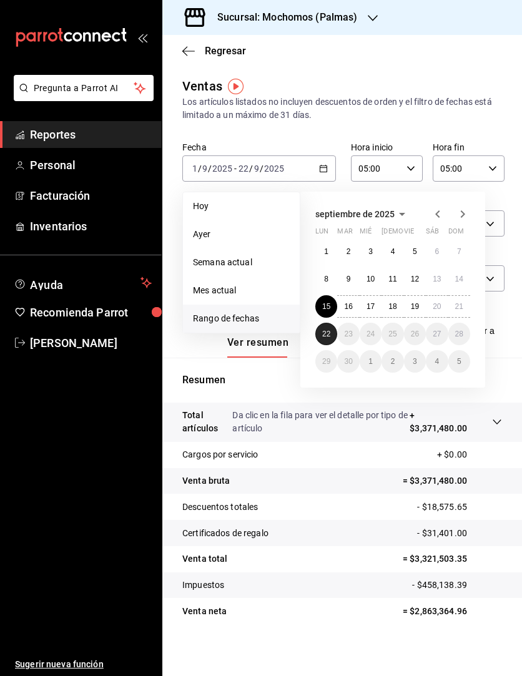
click at [329, 331] on abbr "22" at bounding box center [326, 333] width 8 height 9
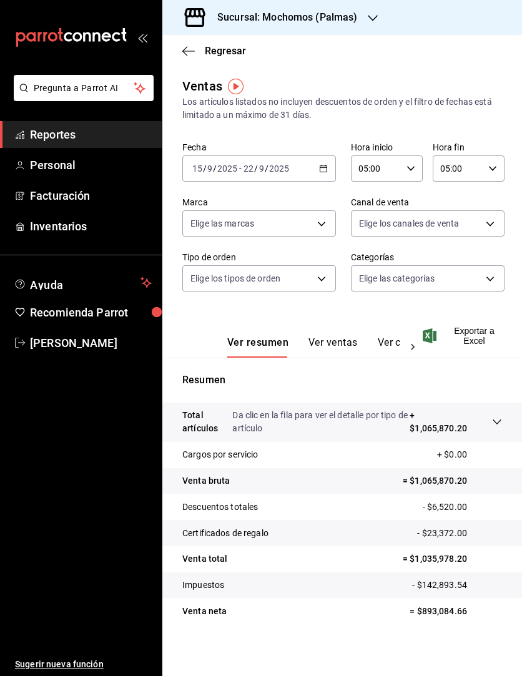
scroll to position [3, 0]
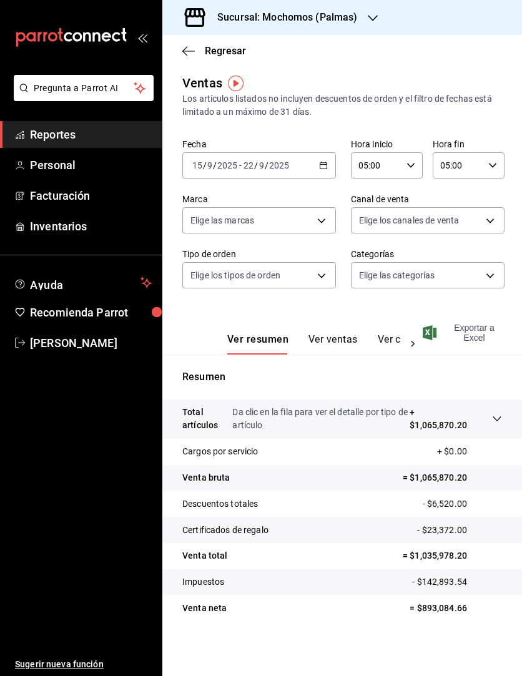
click at [479, 338] on span "Exportar a Excel" at bounding box center [463, 333] width 77 height 20
click at [58, 134] on span "Reportes" at bounding box center [91, 134] width 122 height 17
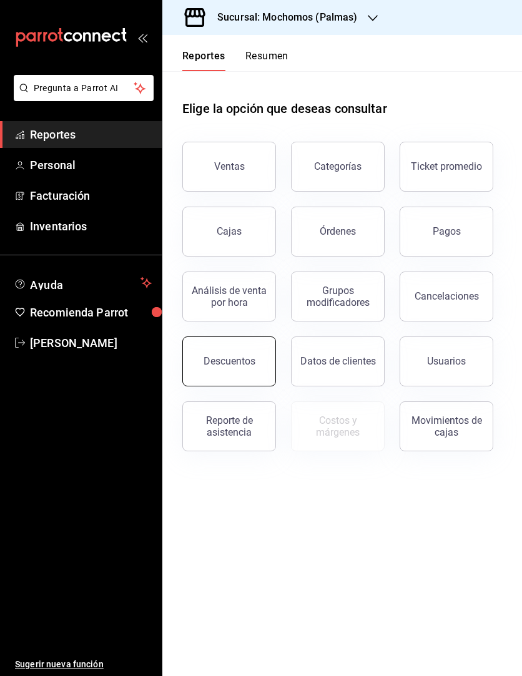
click at [197, 356] on button "Descuentos" at bounding box center [229, 361] width 94 height 50
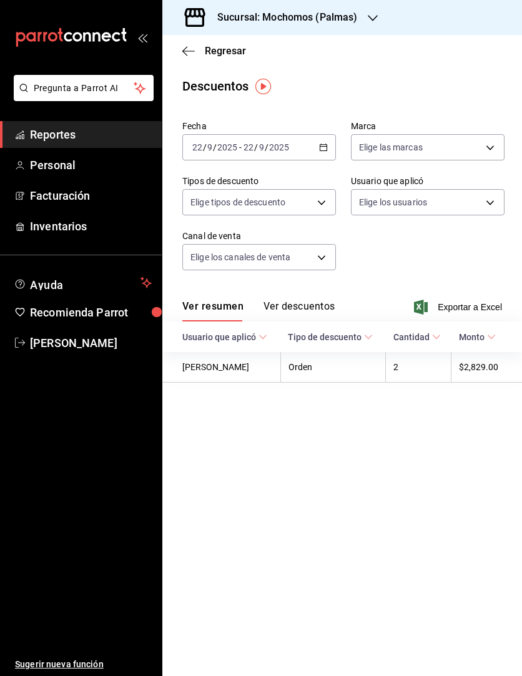
click at [322, 145] on \(Stroke\) "button" at bounding box center [322, 147] width 7 height 7
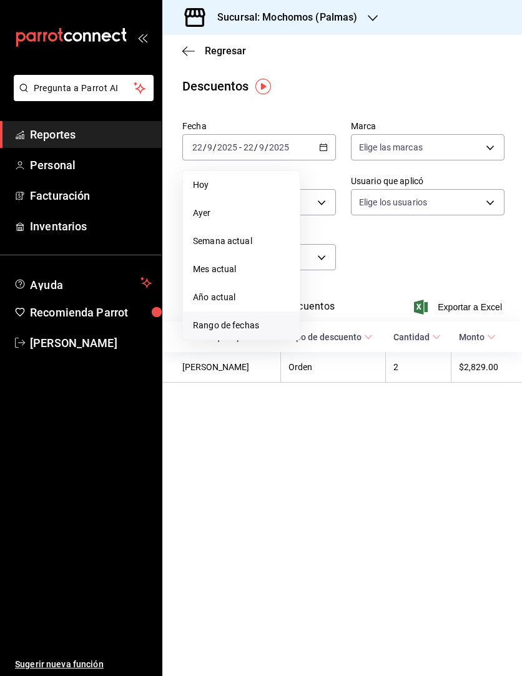
click at [228, 326] on span "Rango de fechas" at bounding box center [241, 325] width 97 height 13
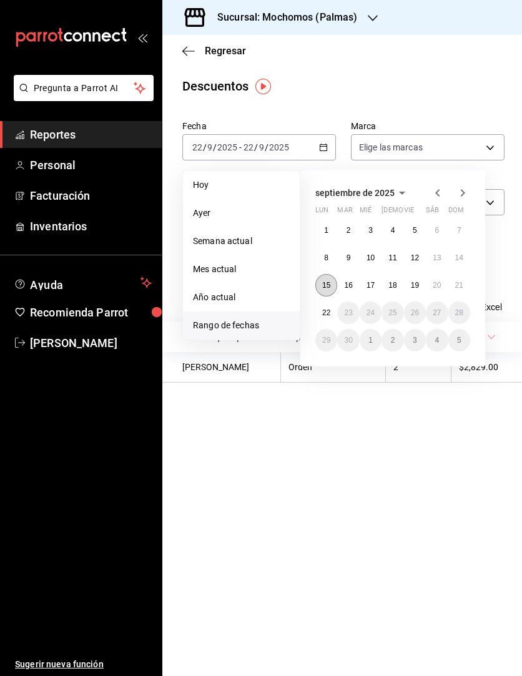
click at [322, 276] on button "15" at bounding box center [326, 285] width 22 height 22
click at [462, 289] on abbr "21" at bounding box center [459, 285] width 8 height 9
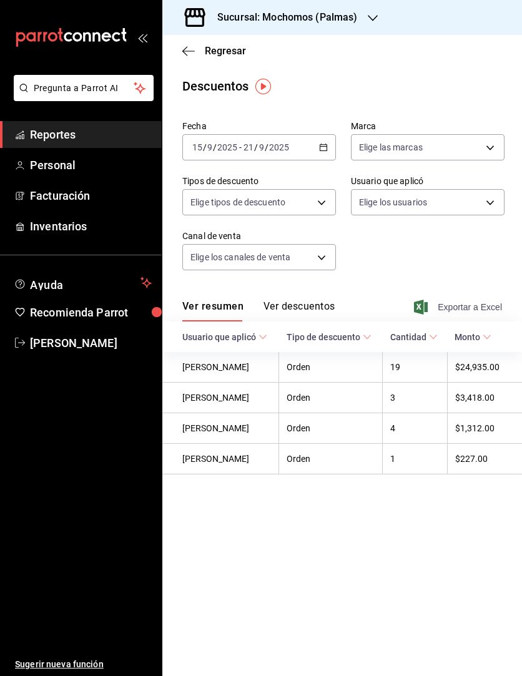
click at [472, 313] on span "Exportar a Excel" at bounding box center [458, 306] width 85 height 15
